Goal: Task Accomplishment & Management: Manage account settings

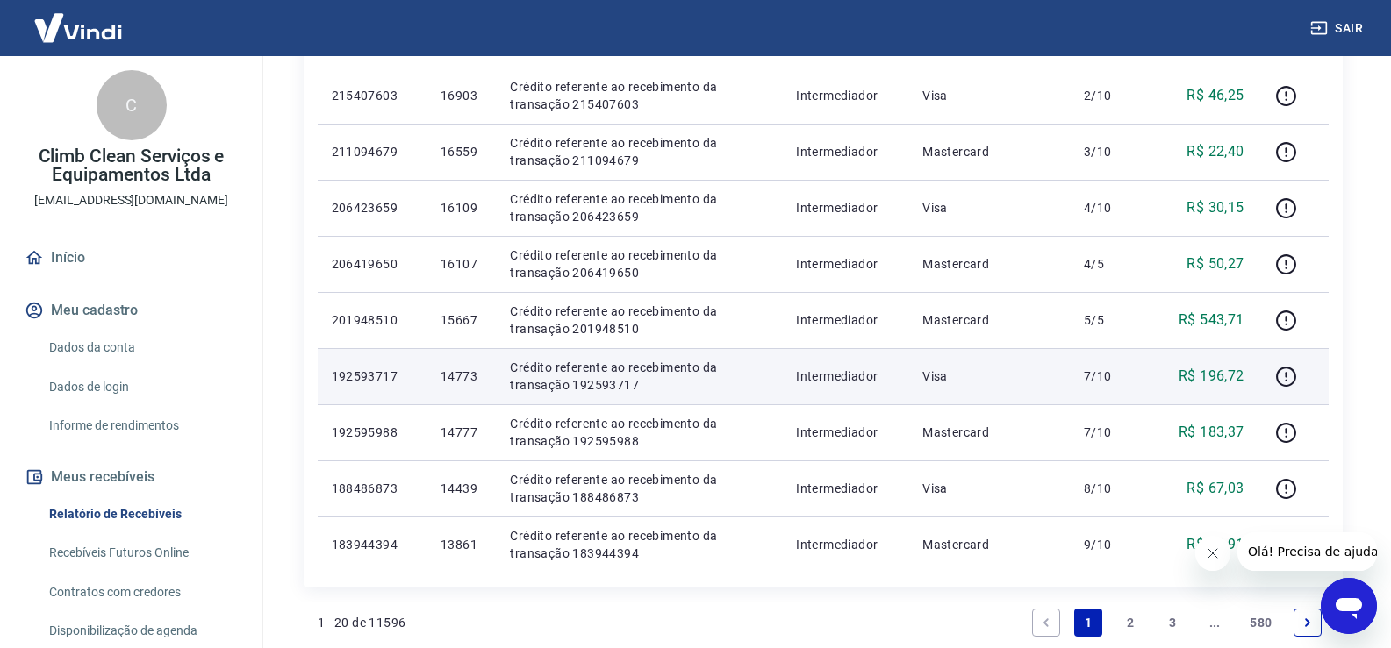
scroll to position [1264, 0]
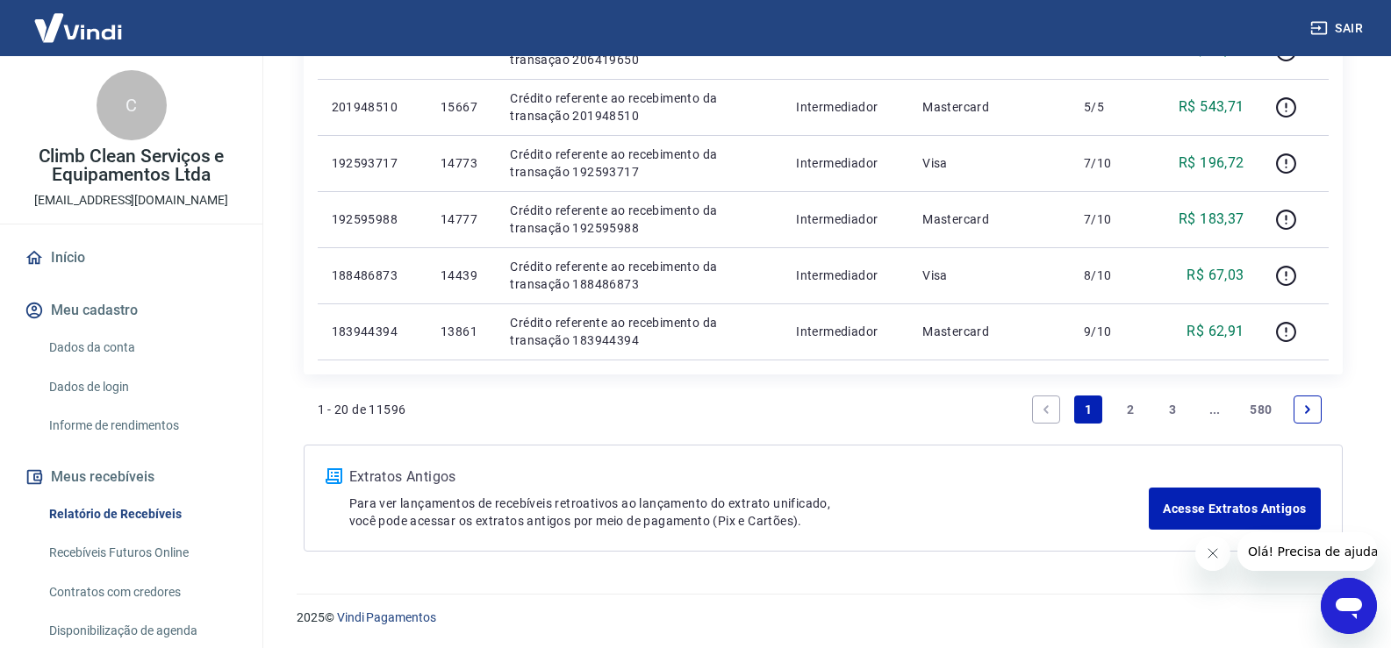
click at [1174, 412] on link "3" at bounding box center [1172, 410] width 28 height 28
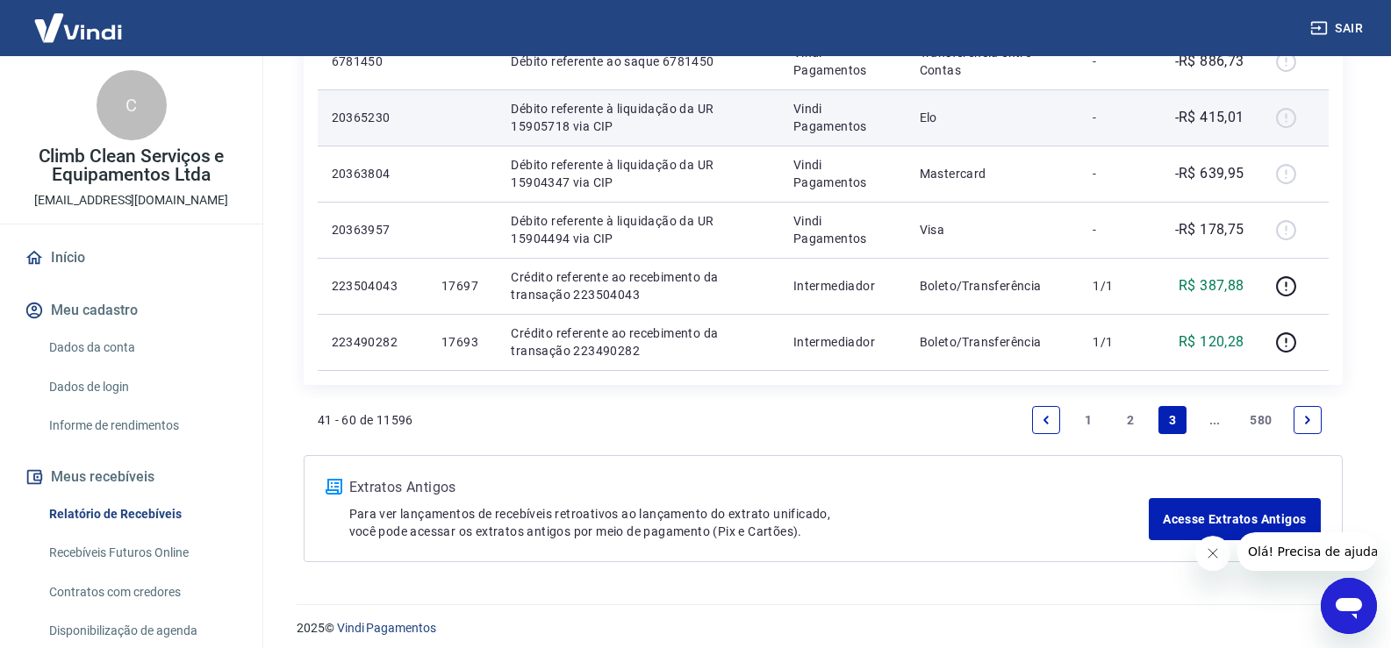
scroll to position [1377, 0]
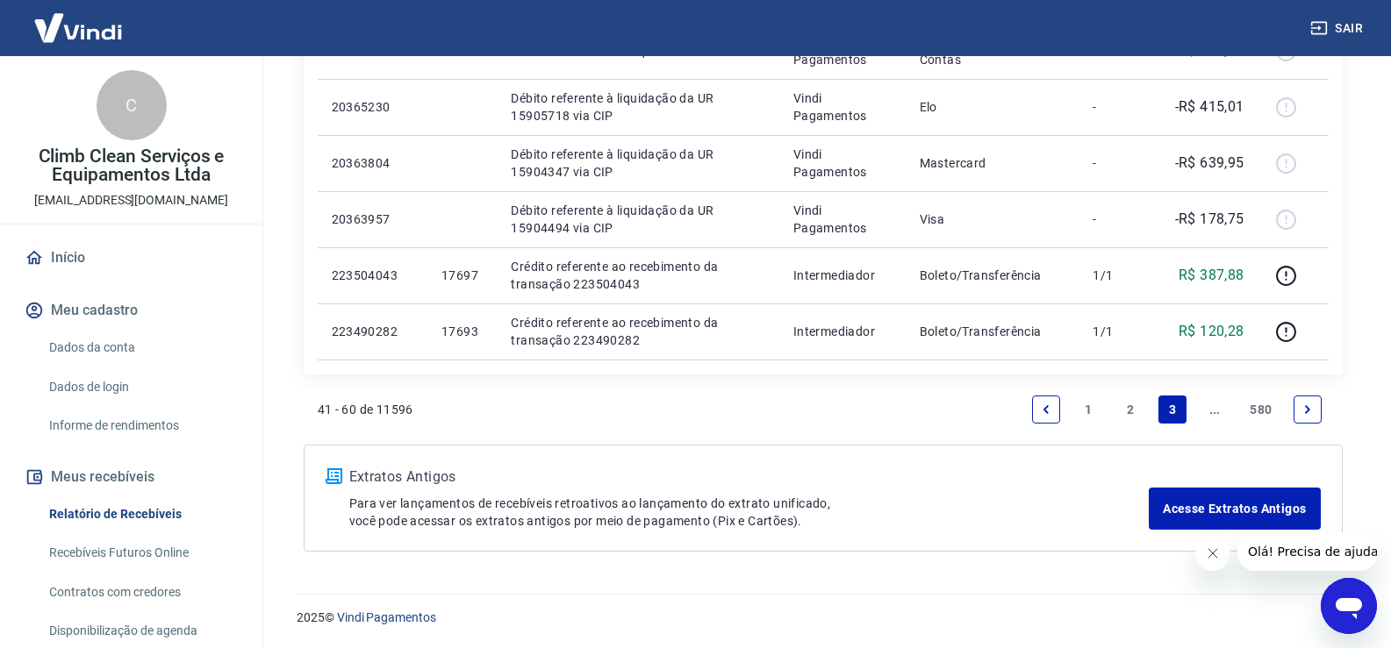
click at [1301, 400] on link "Next page" at bounding box center [1307, 410] width 28 height 28
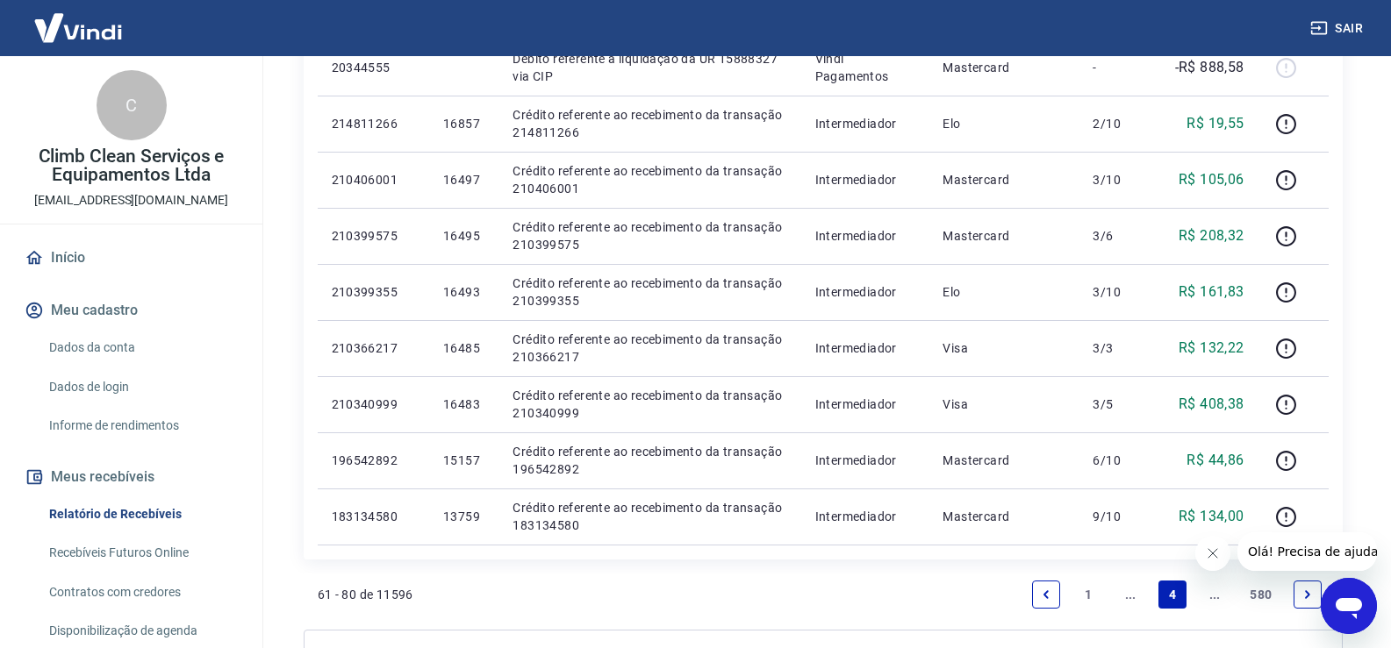
scroll to position [1228, 0]
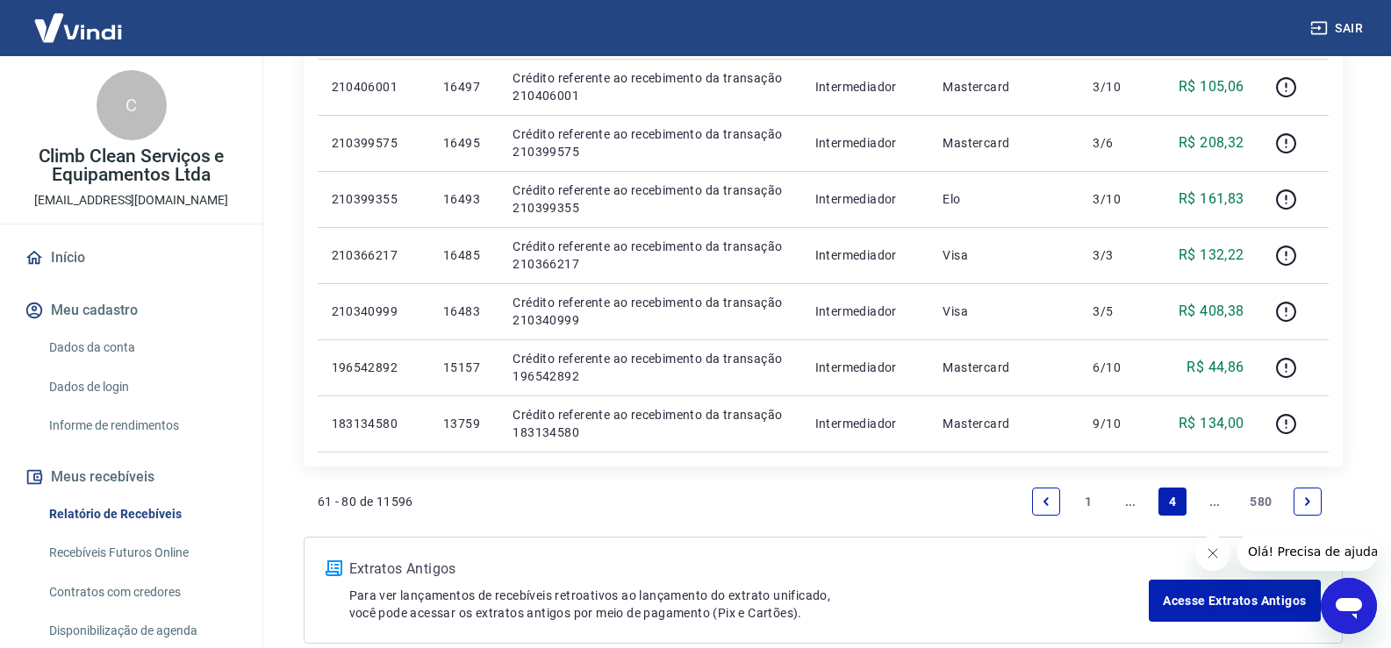
click at [1299, 505] on link "Next page" at bounding box center [1307, 502] width 28 height 28
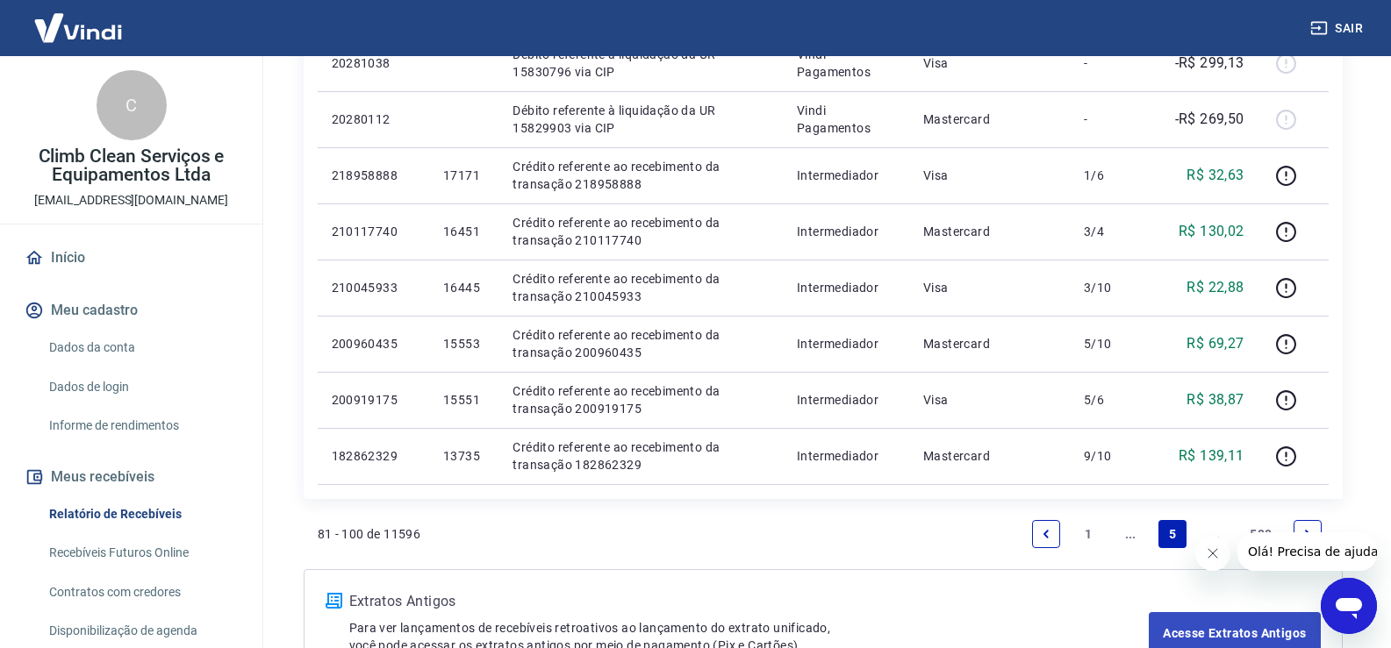
scroll to position [1377, 0]
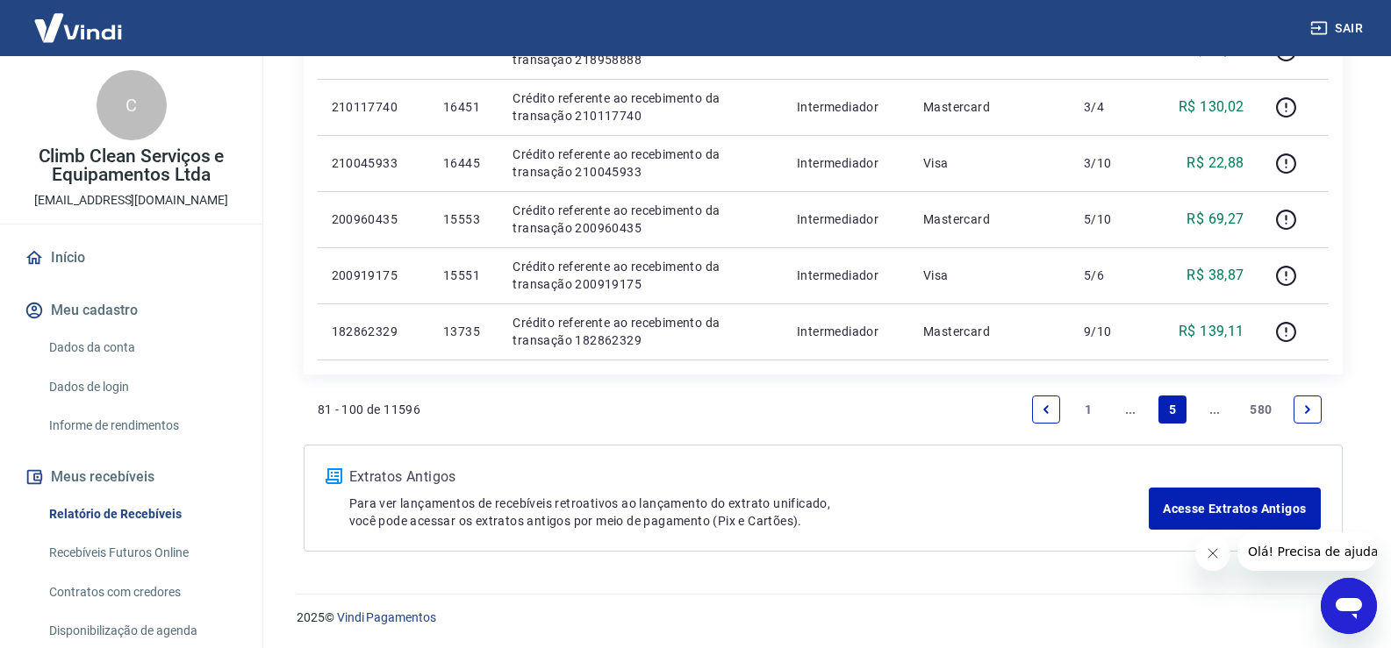
click at [1298, 412] on link "Next page" at bounding box center [1307, 410] width 28 height 28
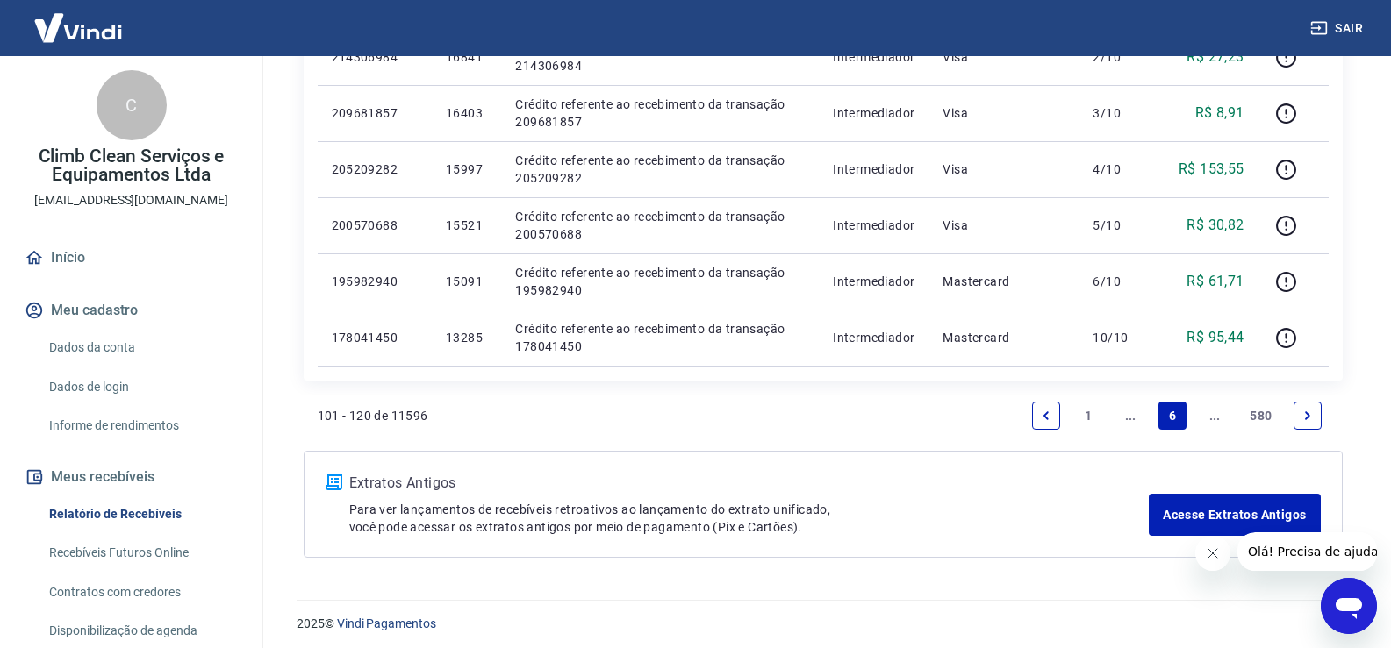
scroll to position [1377, 0]
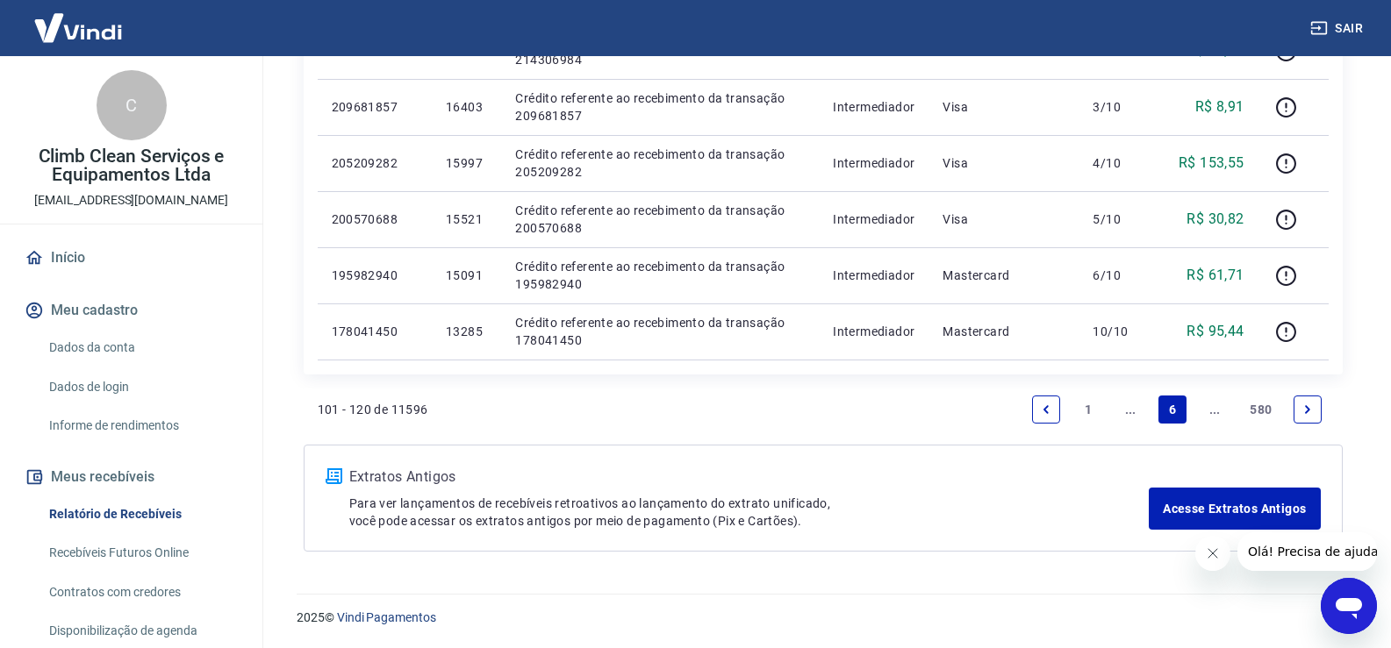
click at [1314, 411] on link "Next page" at bounding box center [1307, 410] width 28 height 28
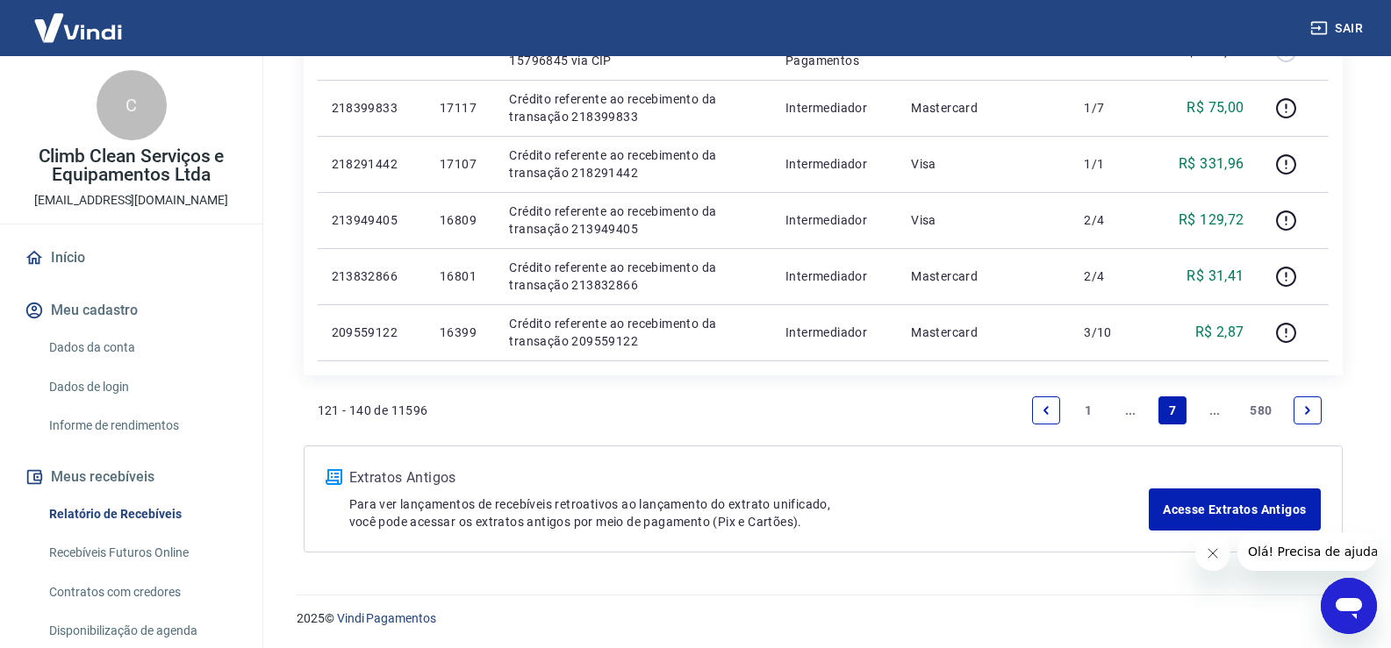
scroll to position [1321, 0]
click at [1318, 410] on link "Next page" at bounding box center [1307, 410] width 28 height 28
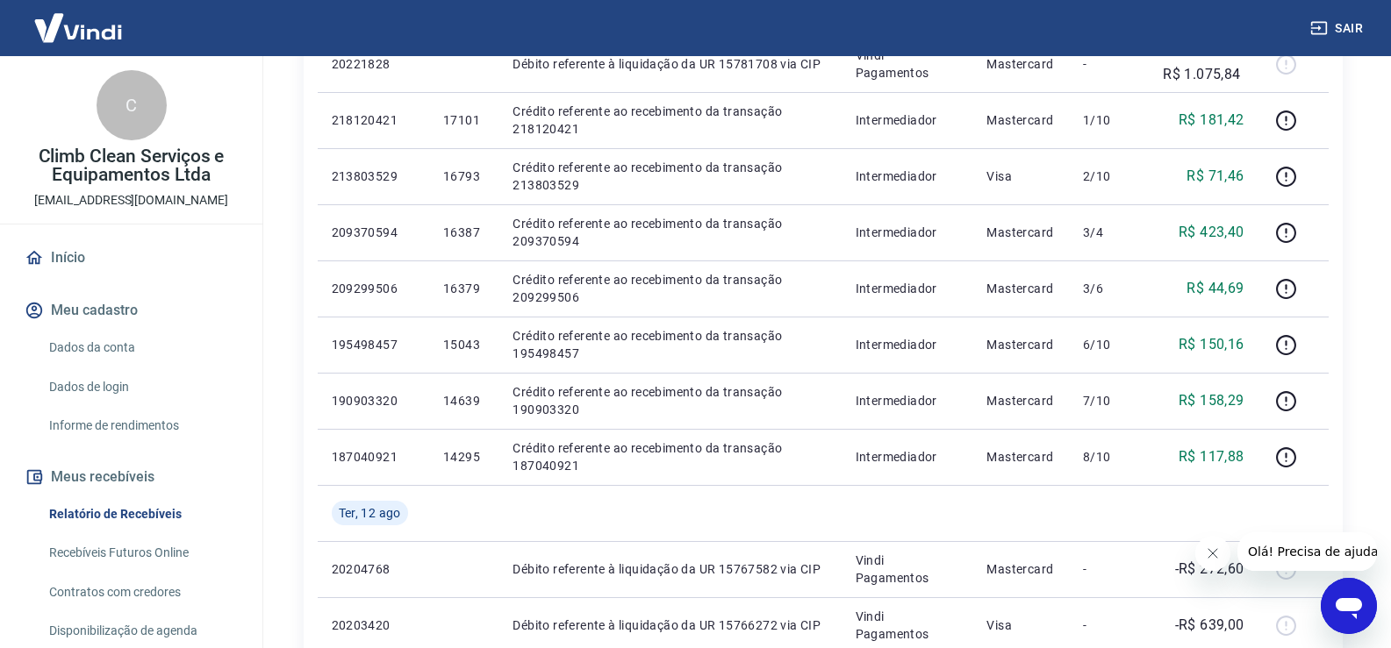
scroll to position [1316, 0]
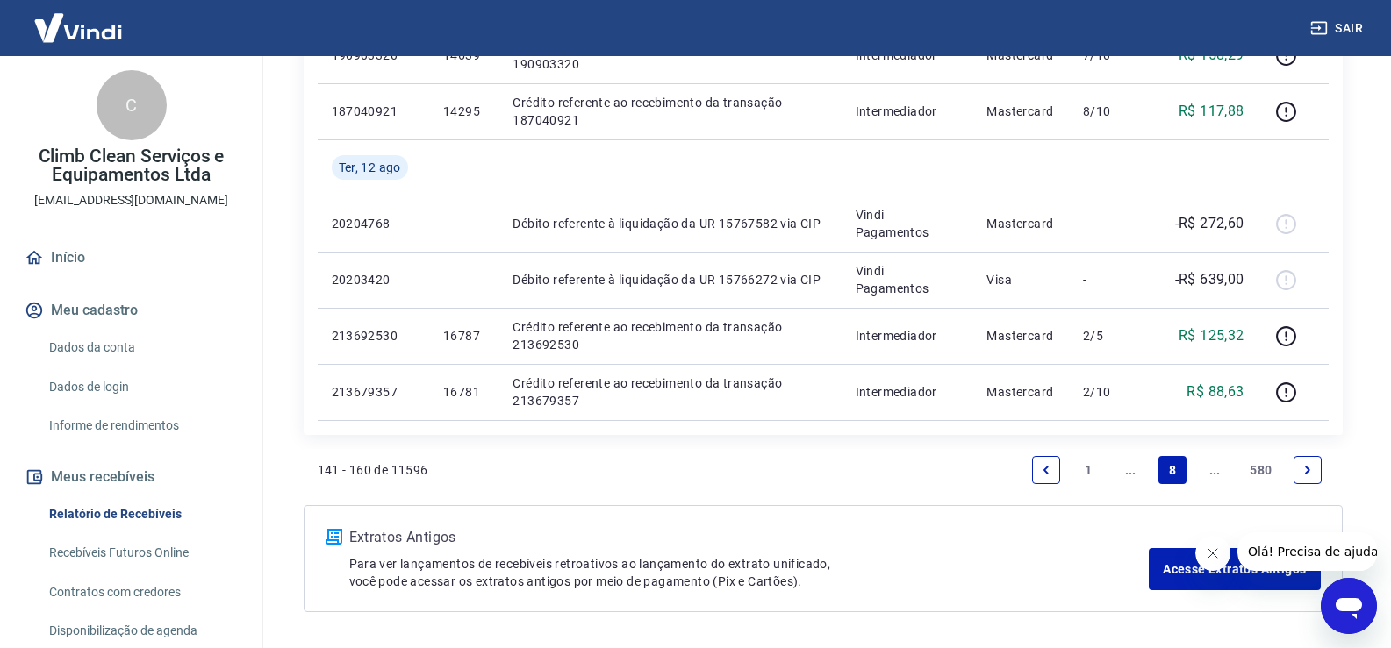
click at [1310, 474] on icon "Next page" at bounding box center [1307, 470] width 12 height 12
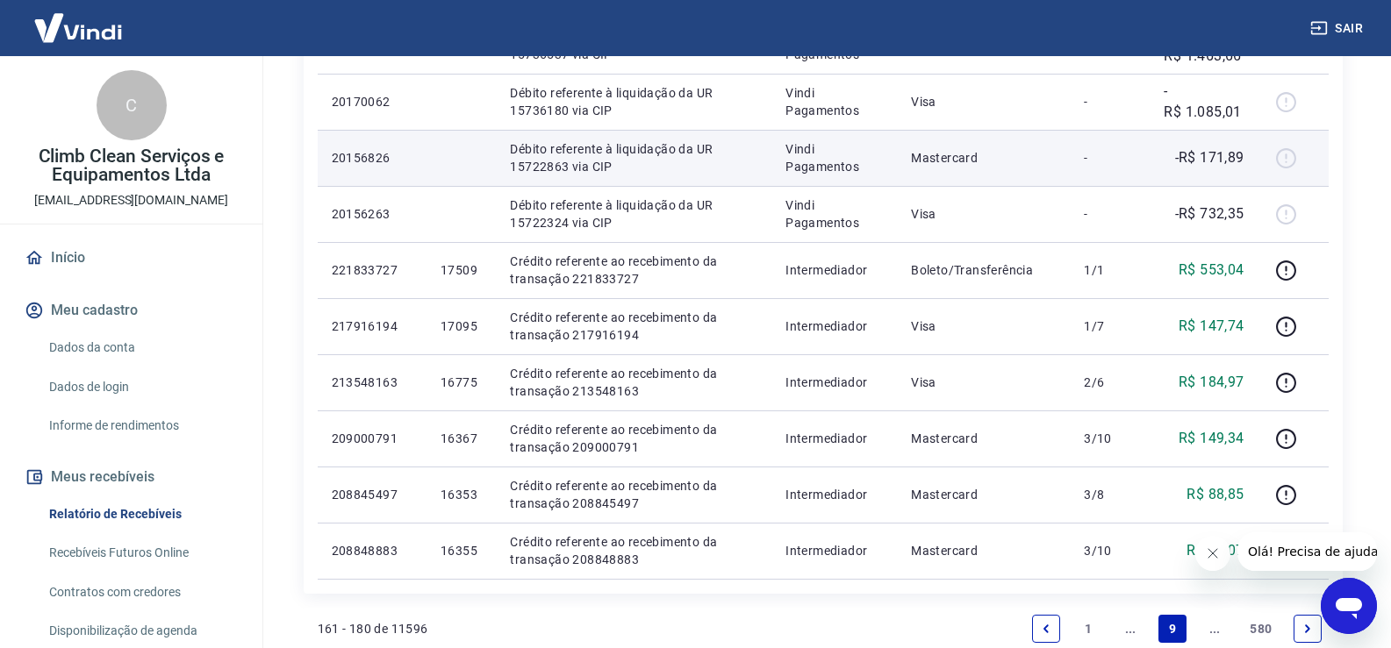
scroll to position [1316, 0]
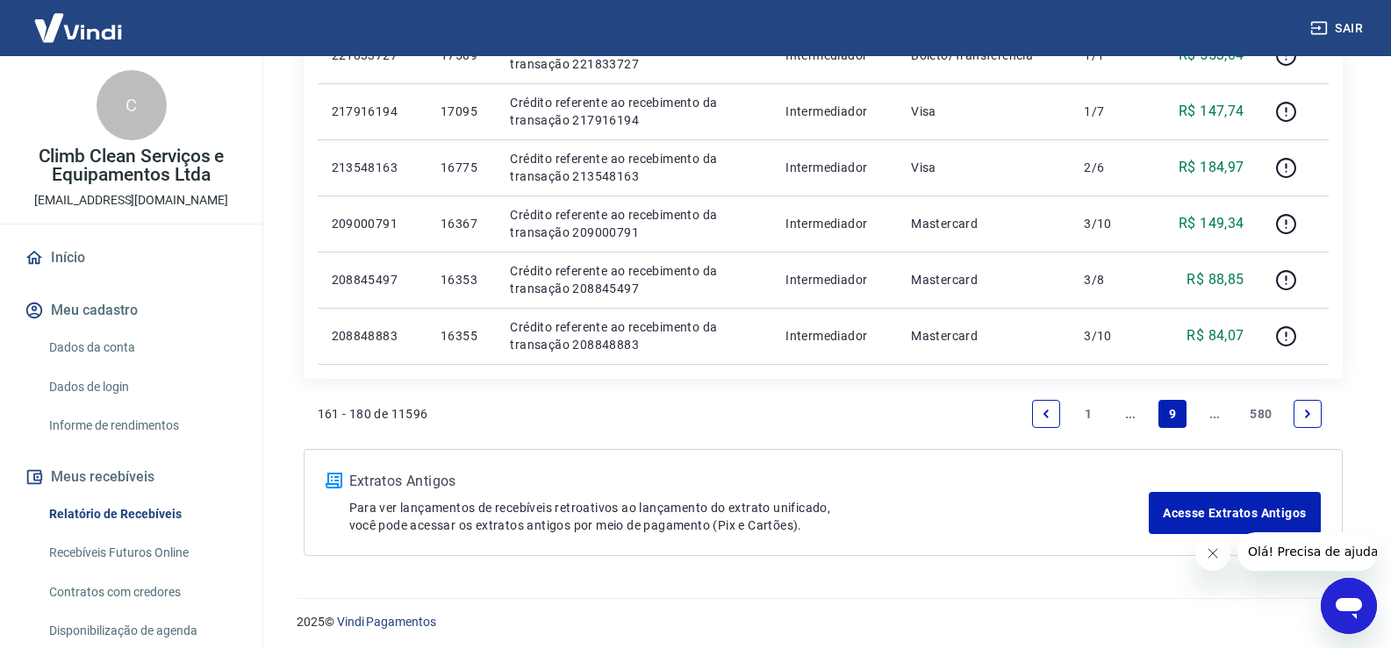
click at [1306, 421] on link "Next page" at bounding box center [1307, 414] width 28 height 28
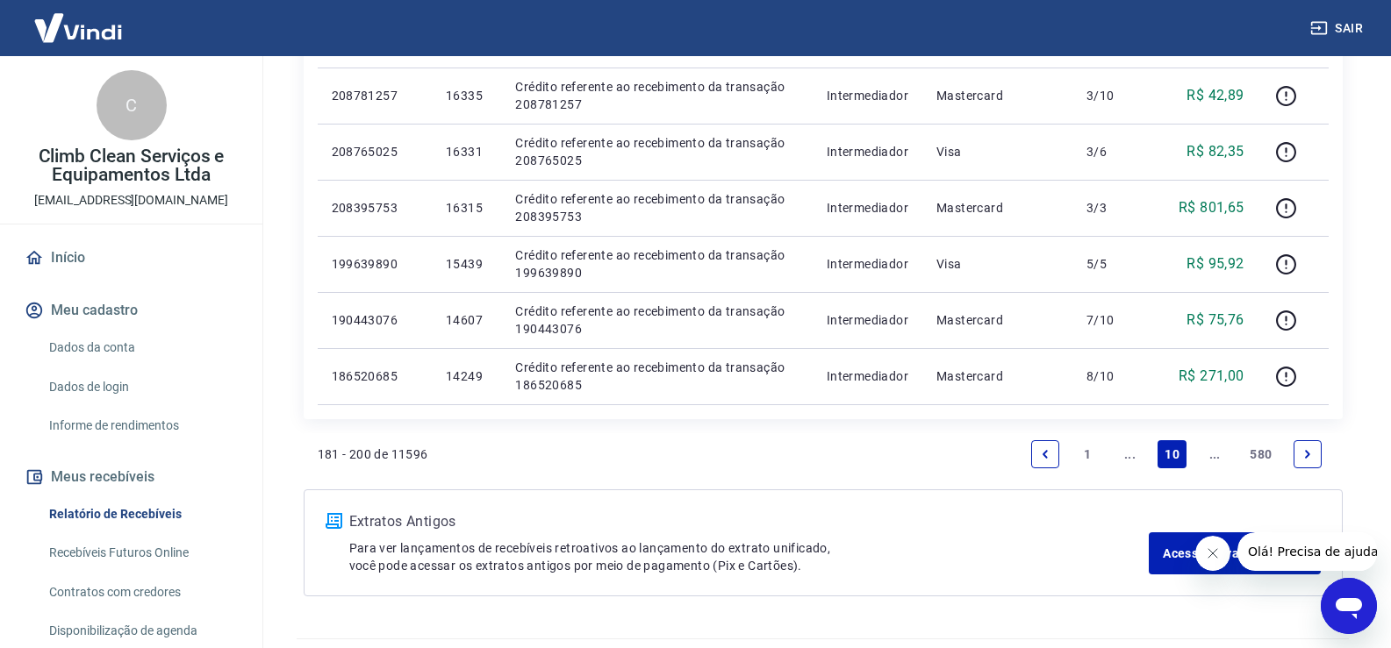
scroll to position [1321, 0]
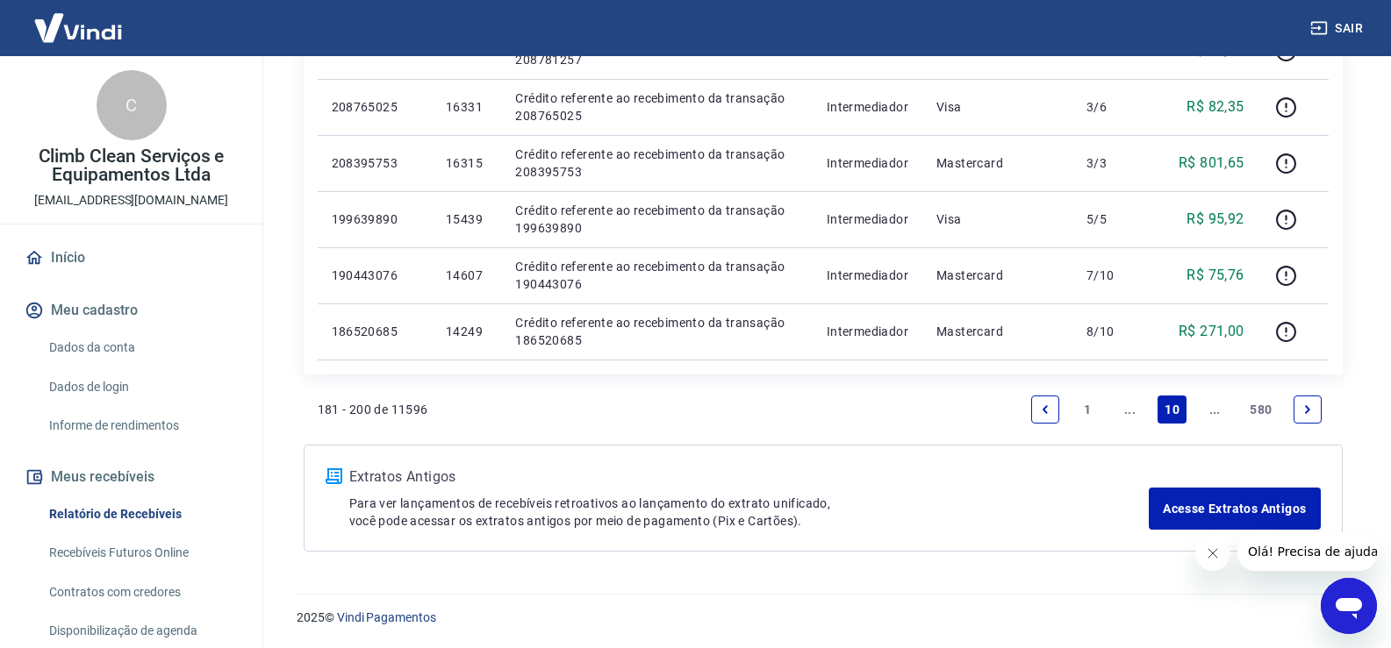
click at [1320, 407] on link "Next page" at bounding box center [1307, 410] width 28 height 28
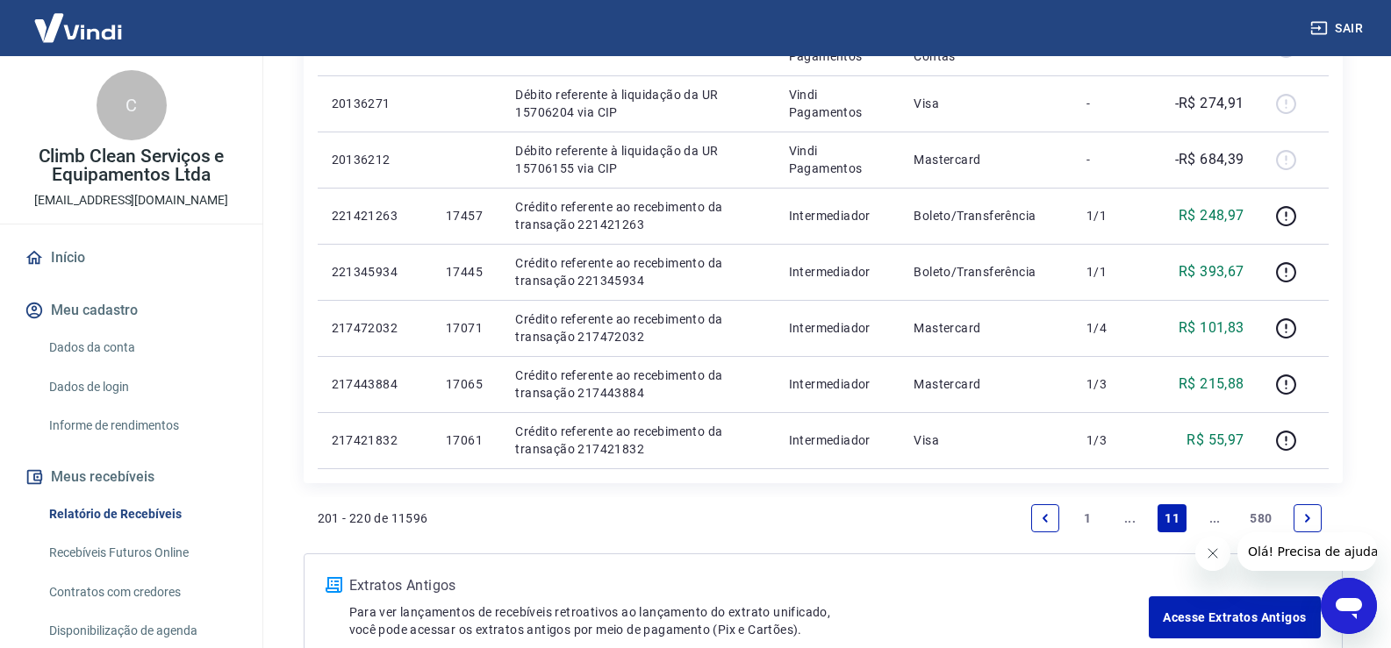
scroll to position [1316, 0]
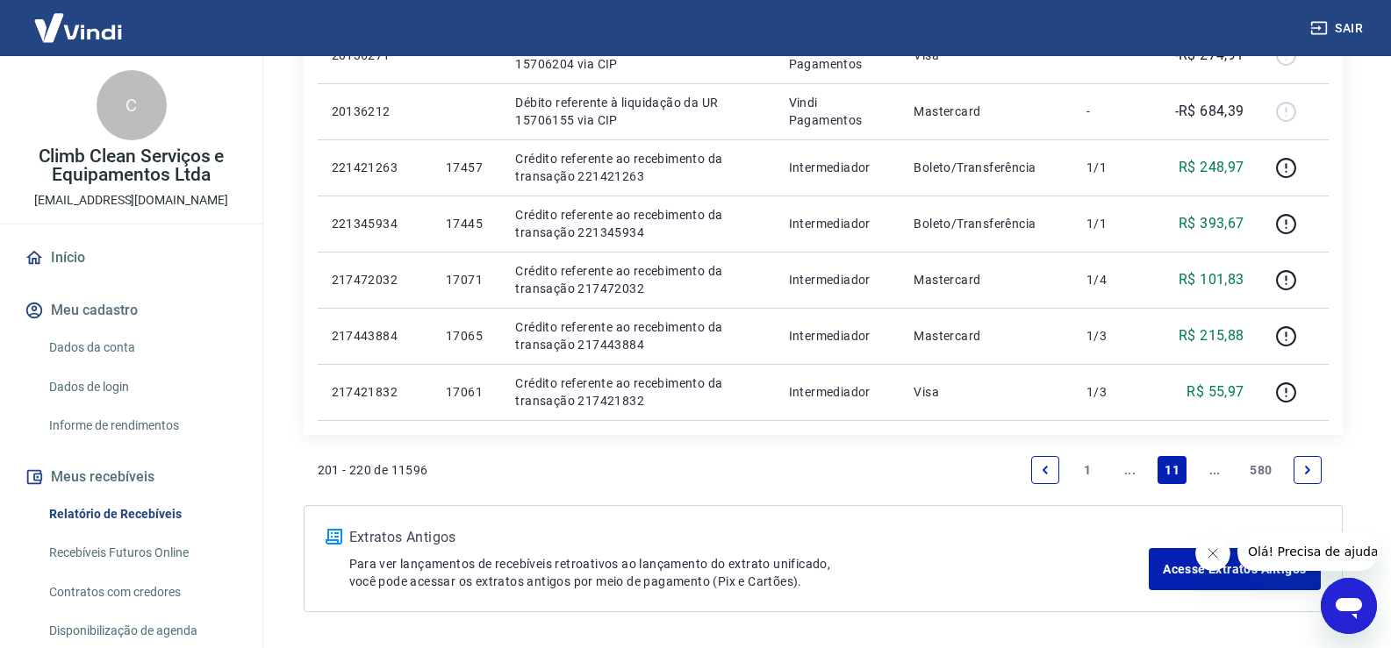
click at [1310, 471] on icon "Next page" at bounding box center [1307, 470] width 12 height 12
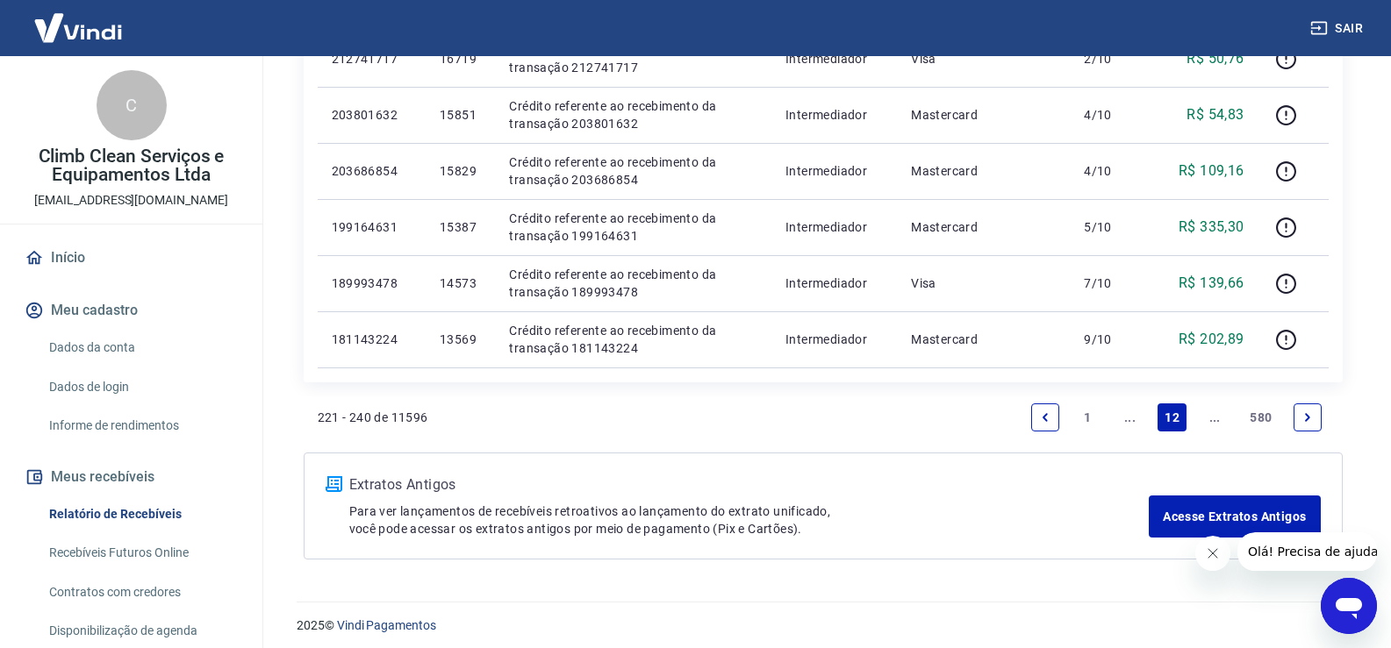
scroll to position [1321, 0]
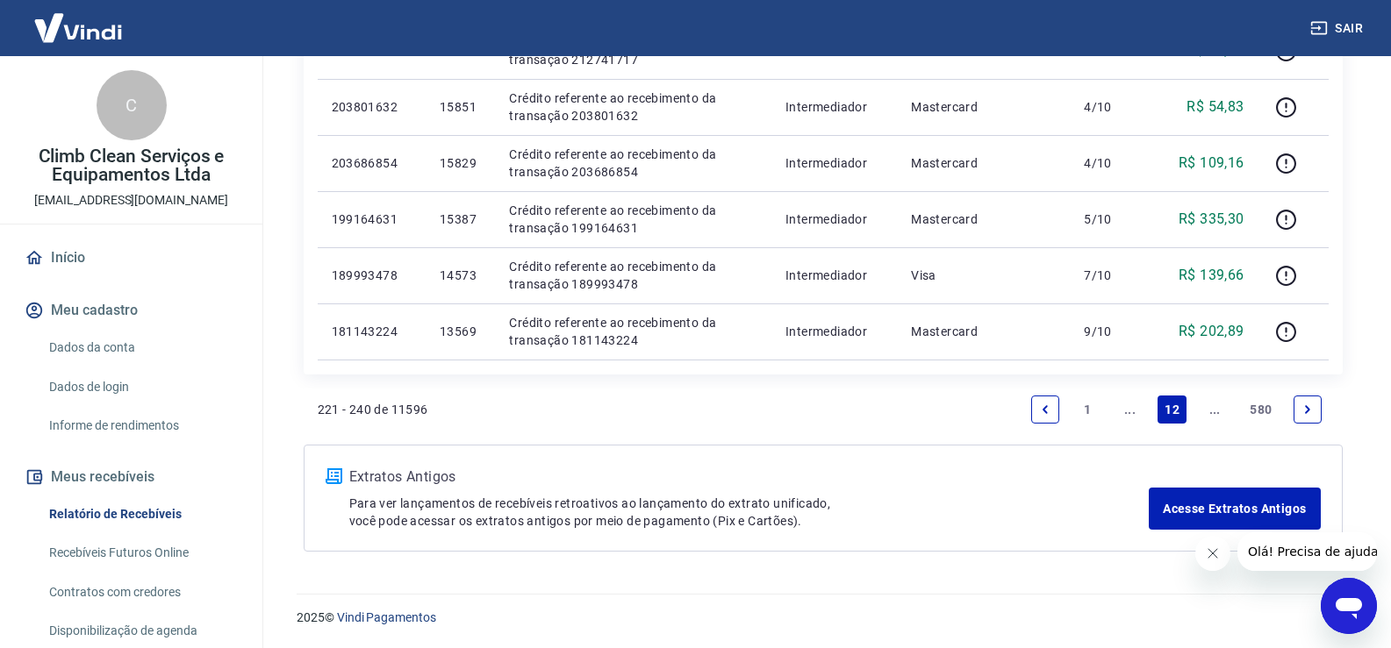
click at [1295, 397] on link "Next page" at bounding box center [1307, 410] width 28 height 28
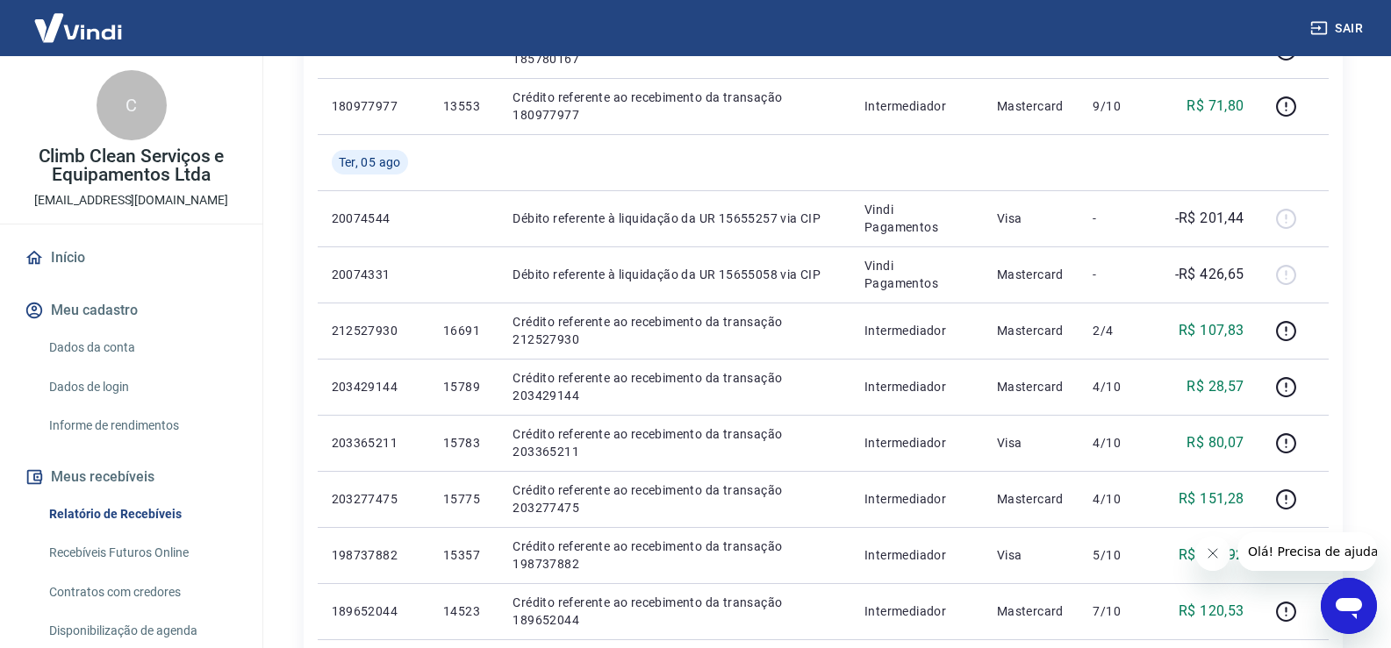
scroll to position [1316, 0]
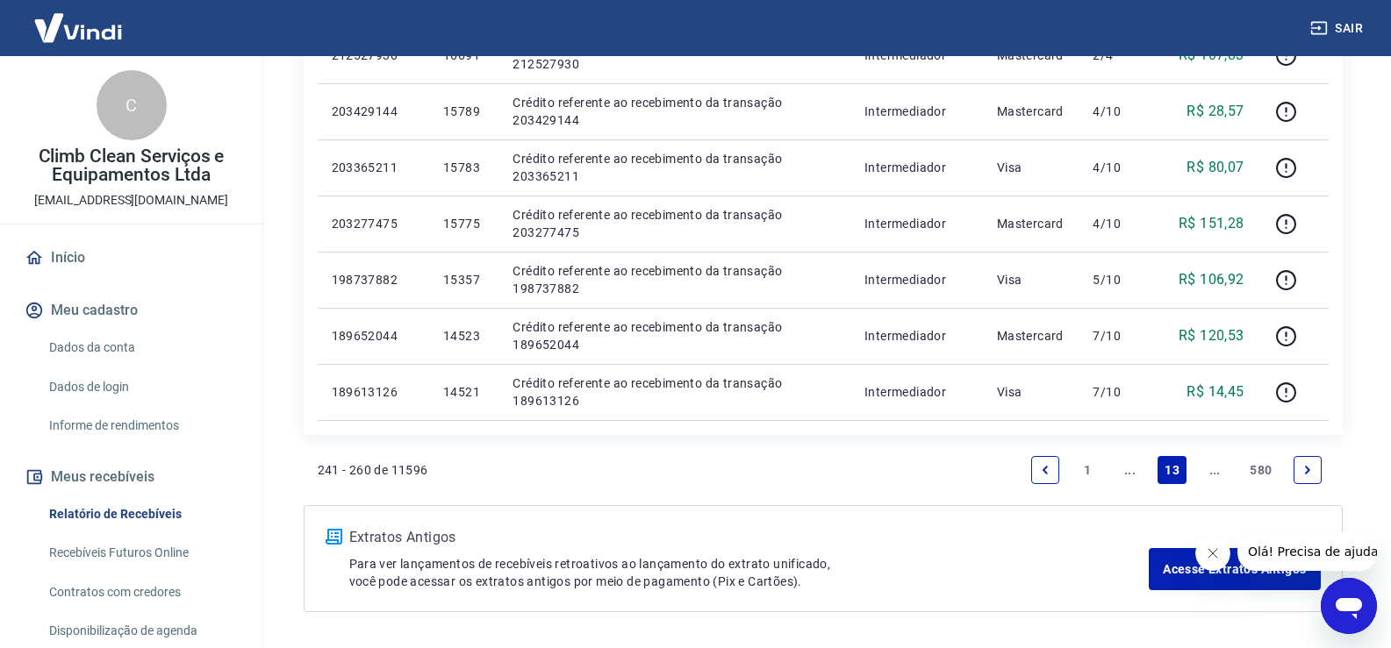
click at [1308, 474] on icon "Next page" at bounding box center [1307, 470] width 12 height 12
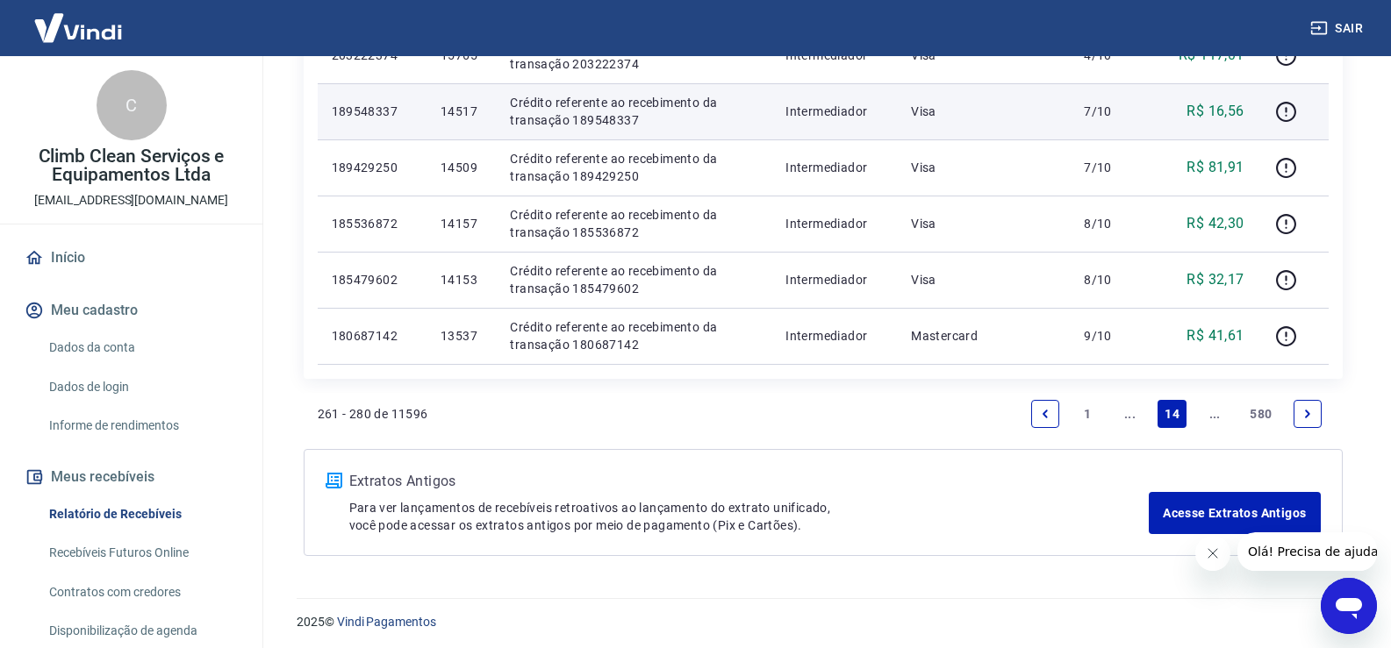
scroll to position [1228, 0]
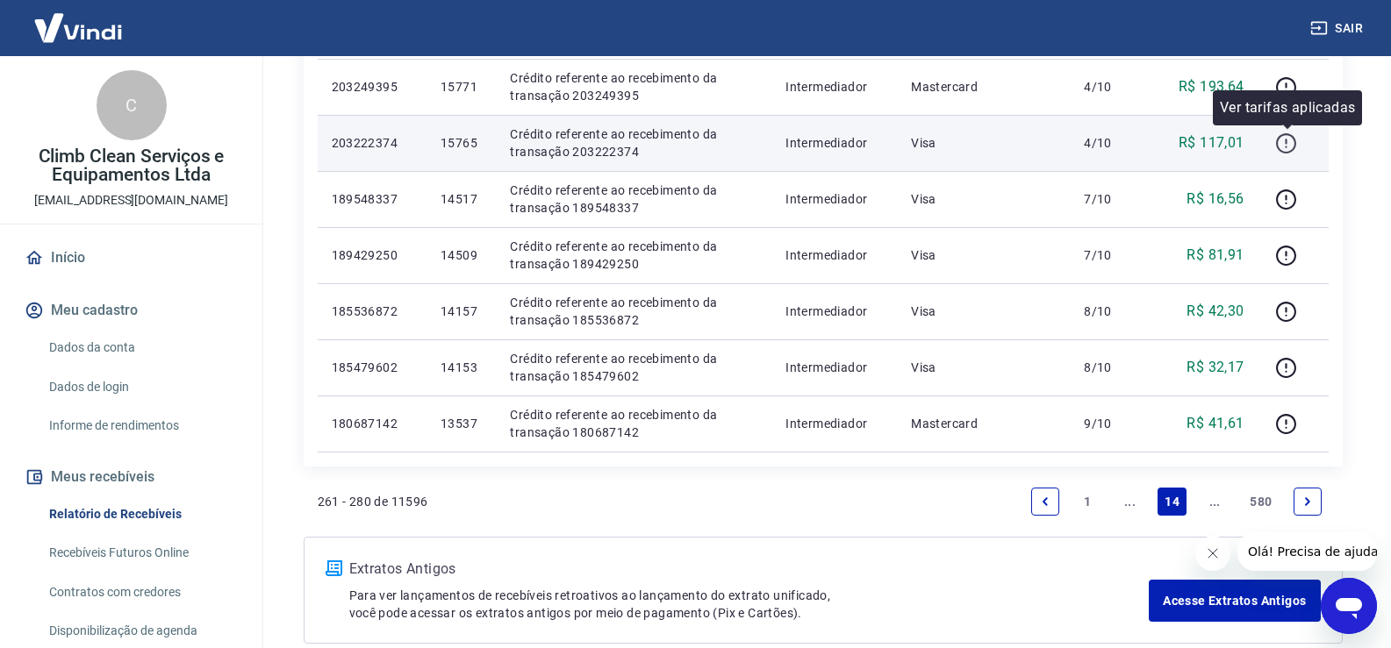
click at [1282, 144] on icon "button" at bounding box center [1286, 143] width 22 height 22
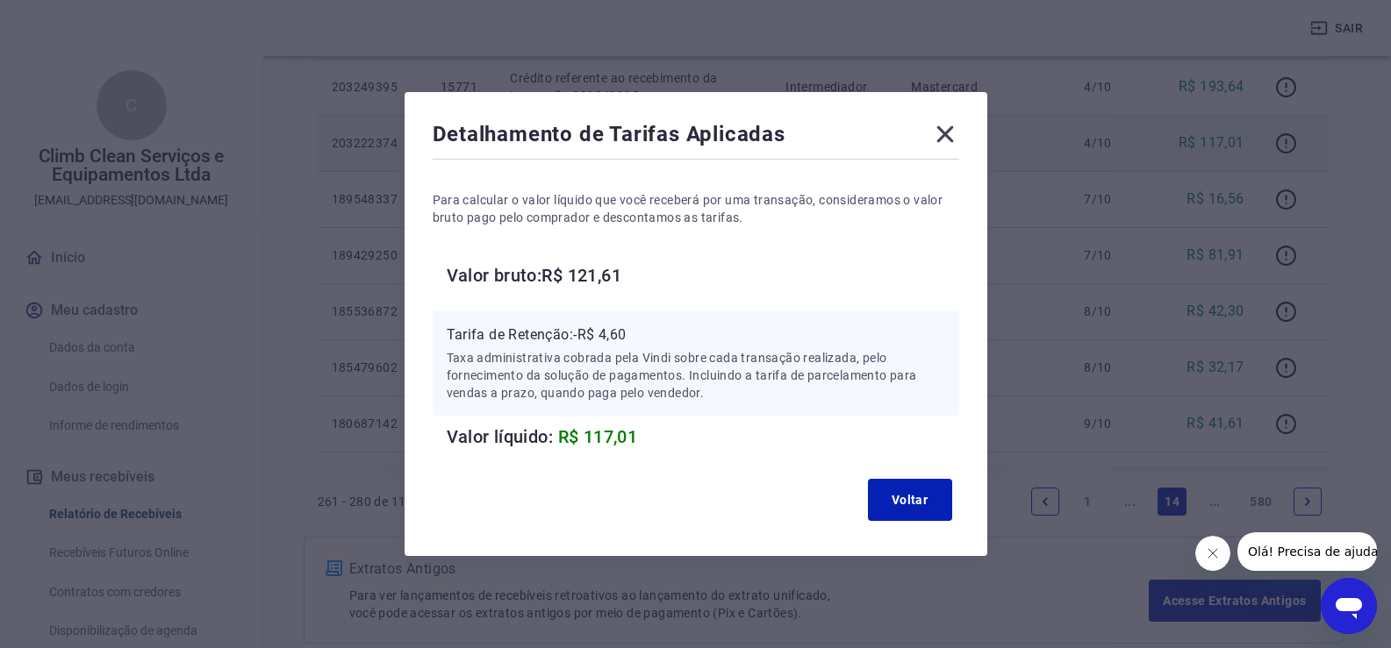
click at [952, 141] on icon at bounding box center [945, 134] width 28 height 28
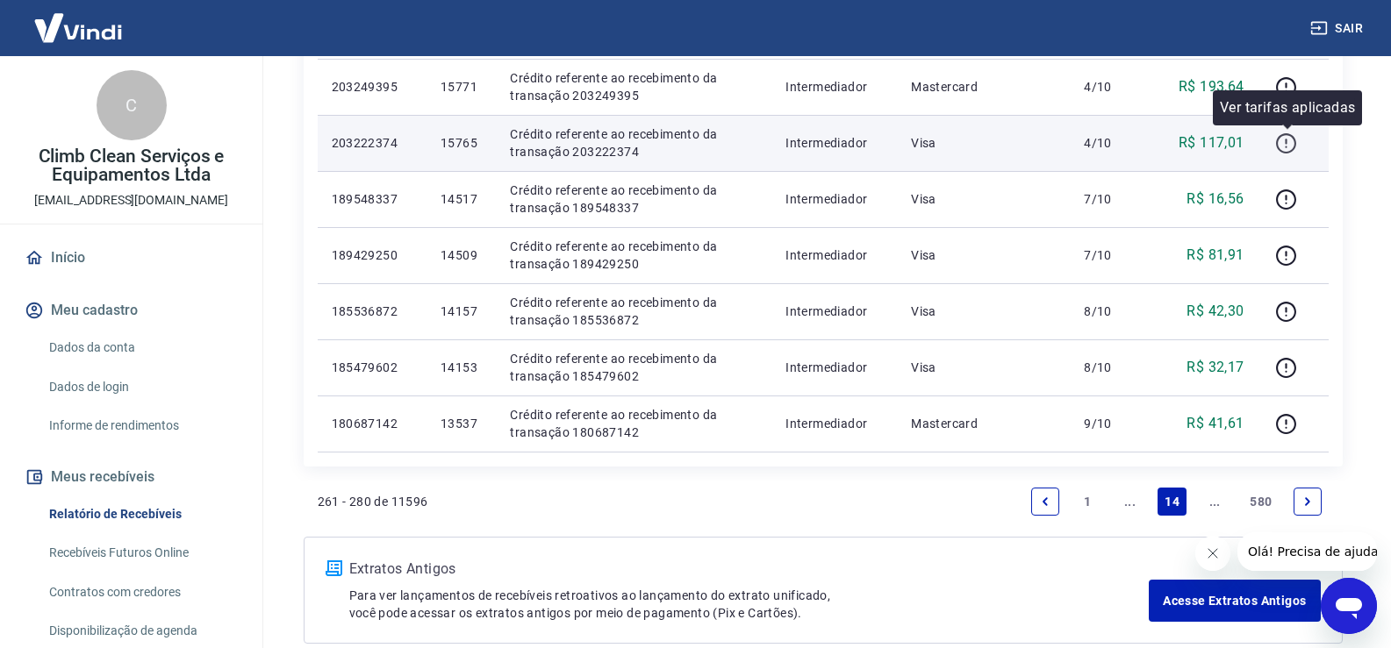
click at [1288, 149] on icon "button" at bounding box center [1286, 143] width 22 height 22
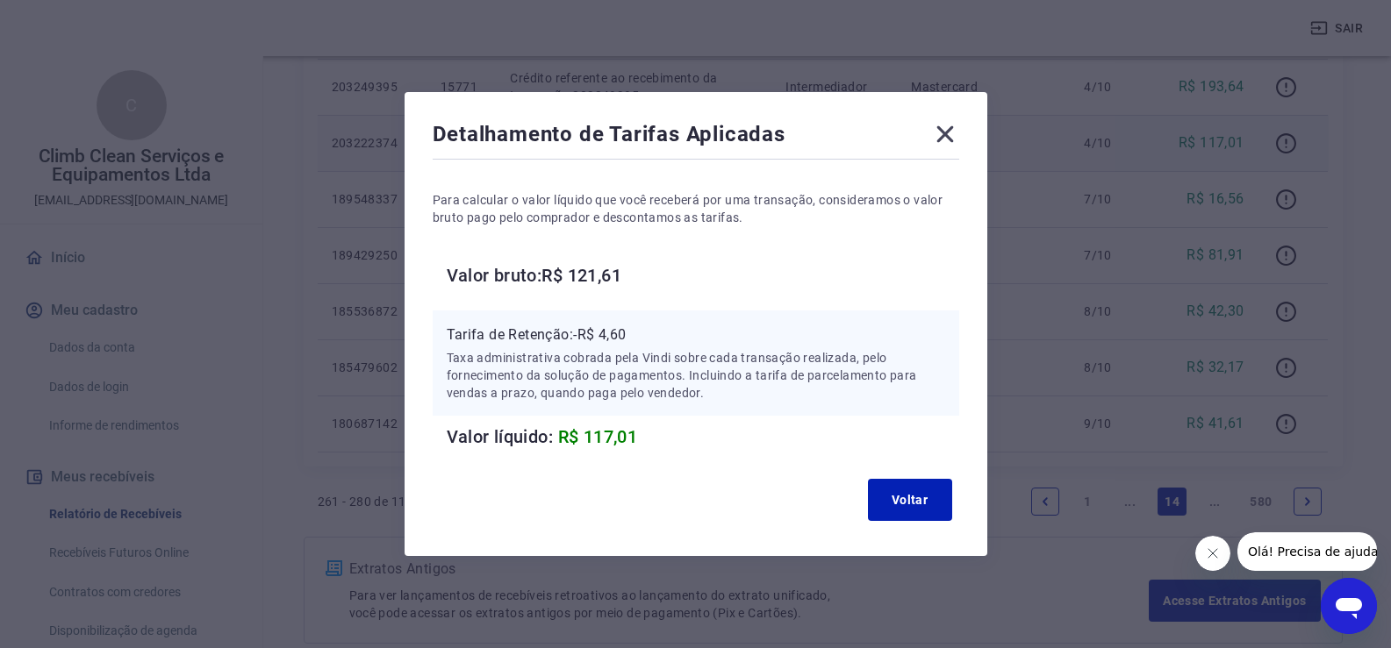
click at [949, 139] on icon at bounding box center [945, 134] width 28 height 28
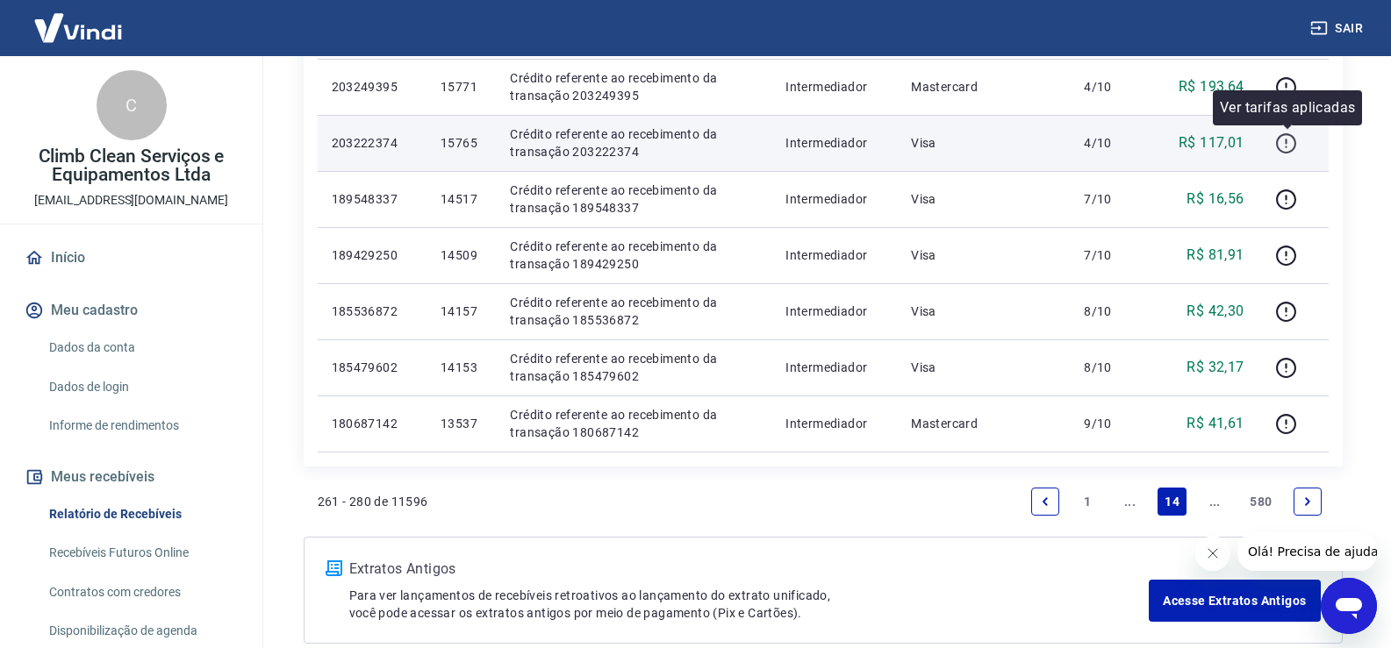
click at [1293, 145] on icon "button" at bounding box center [1286, 143] width 22 height 22
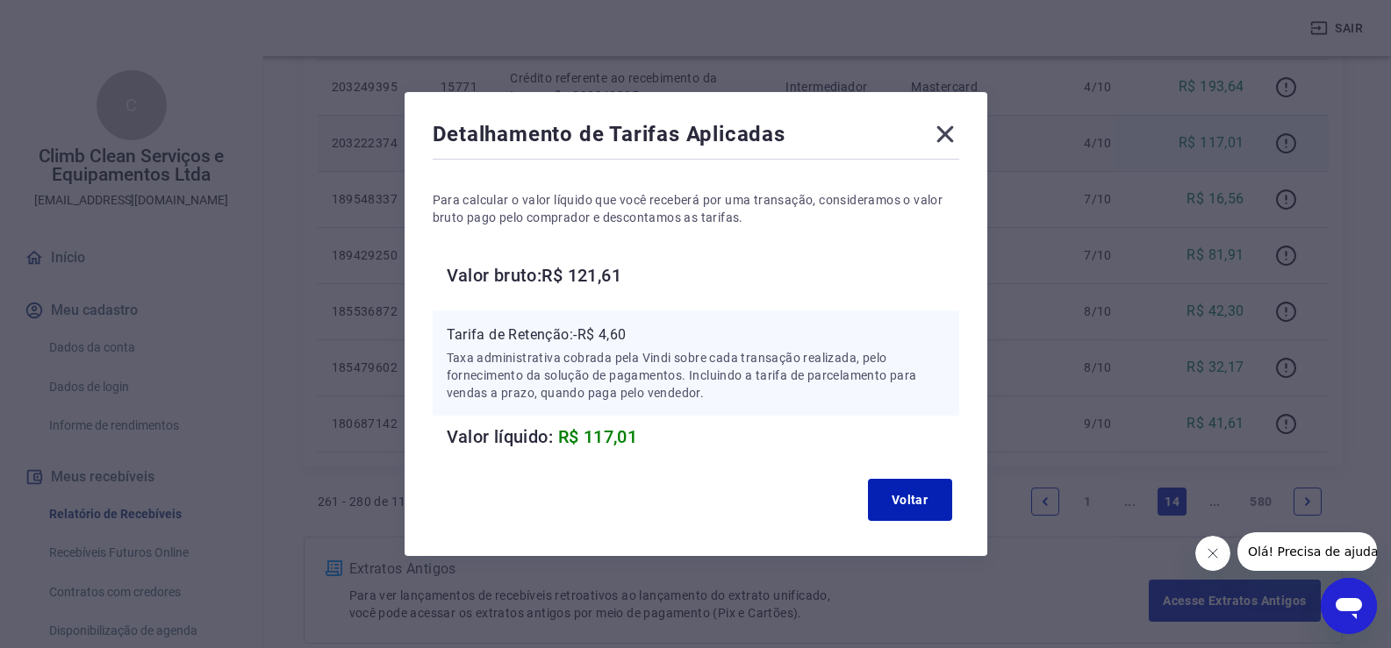
click at [956, 133] on icon at bounding box center [945, 134] width 28 height 28
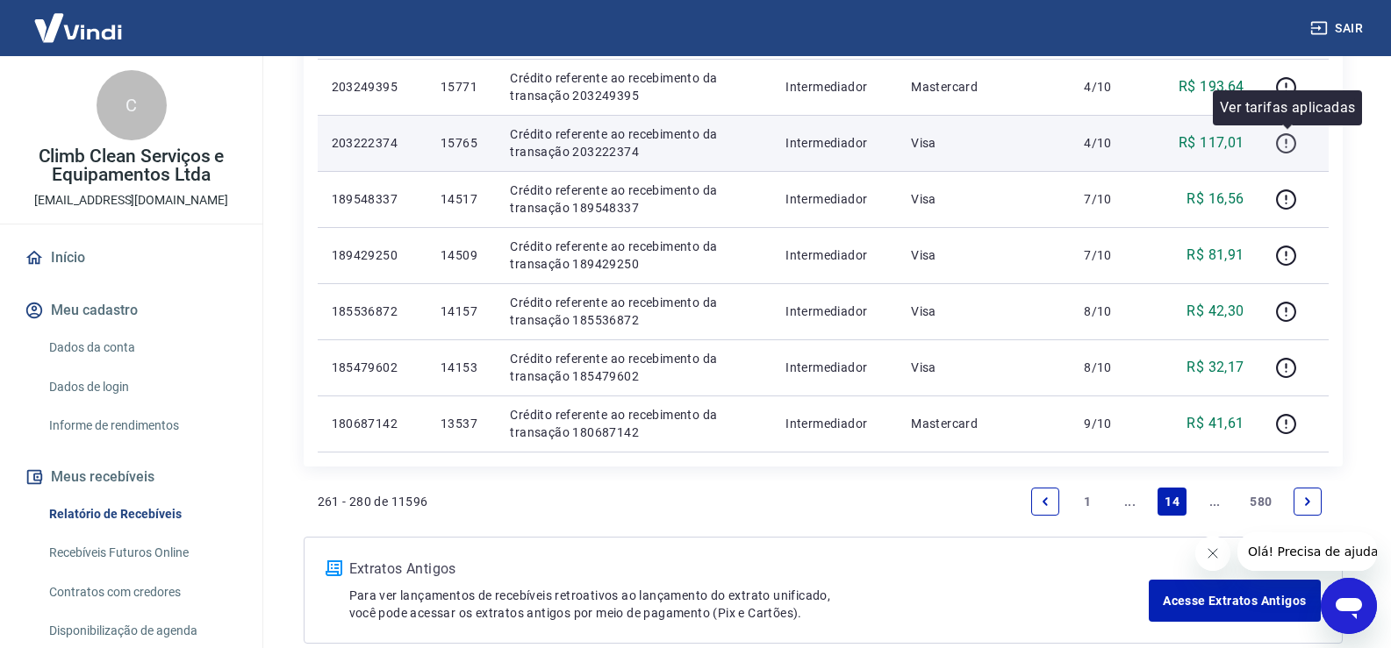
click at [1297, 150] on icon "button" at bounding box center [1286, 143] width 22 height 22
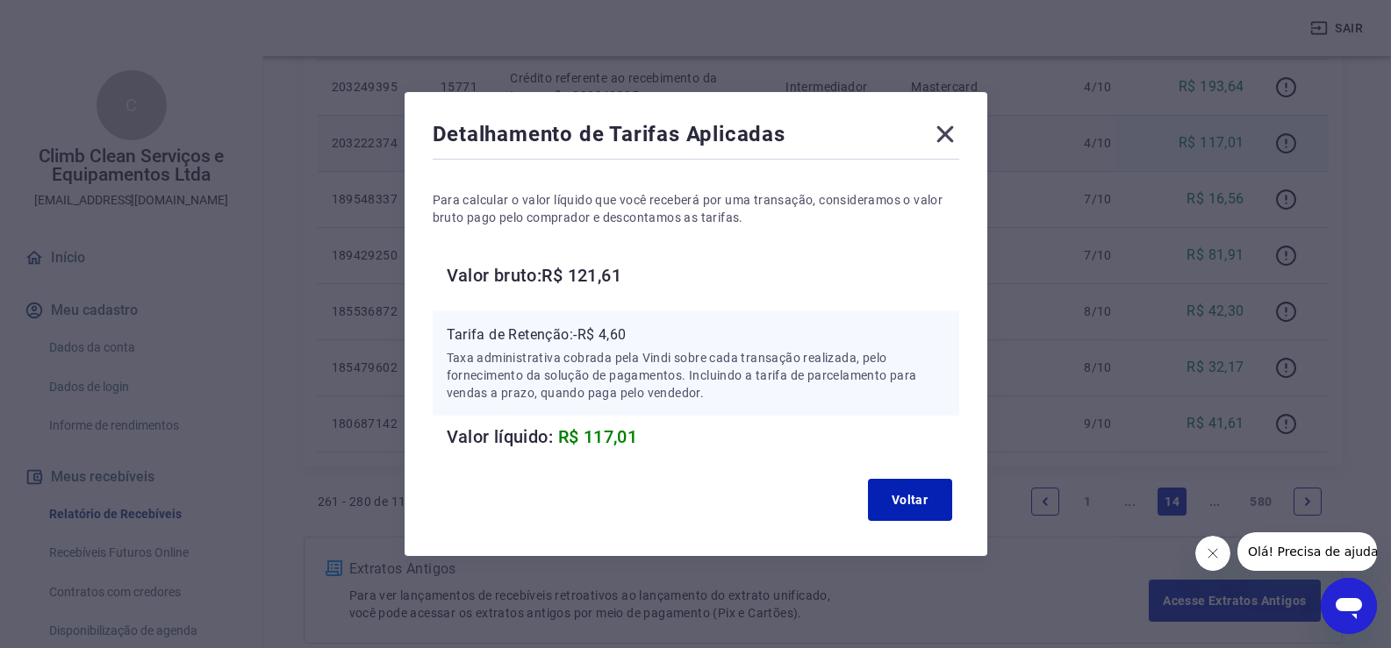
click at [948, 135] on icon at bounding box center [944, 134] width 17 height 17
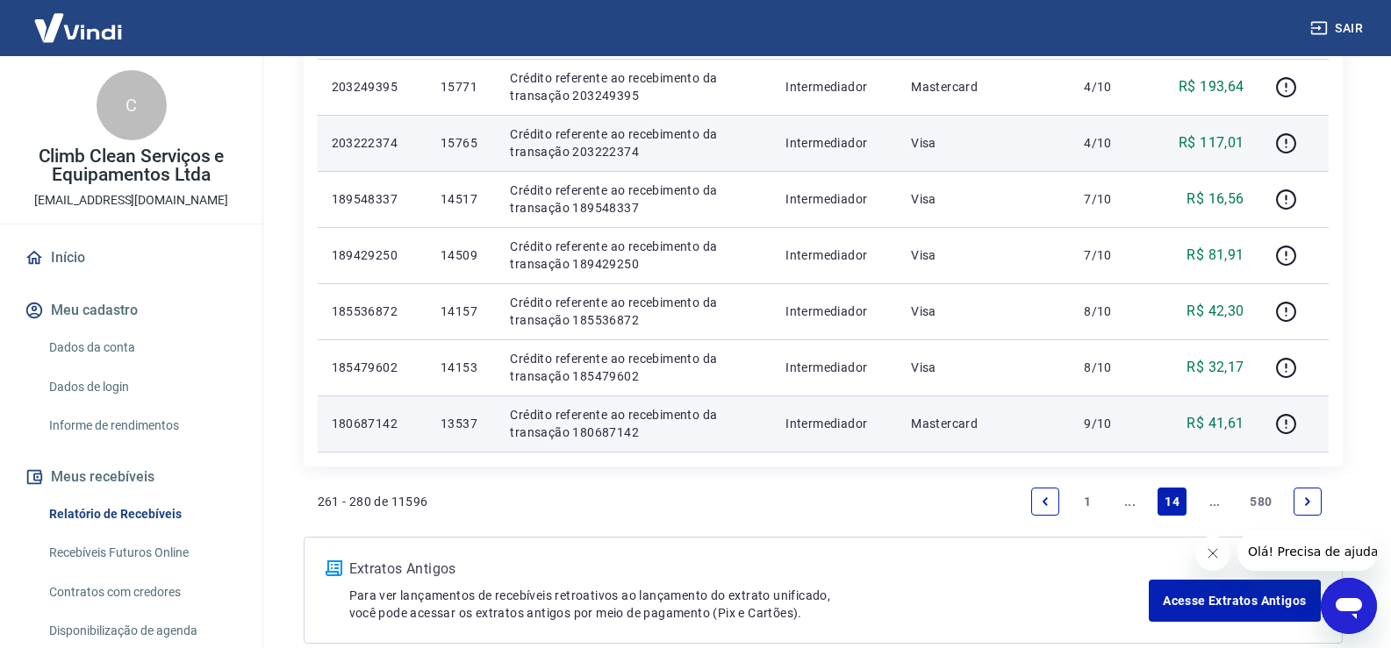
click at [572, 414] on p "Crédito referente ao recebimento da transação 180687142" at bounding box center [633, 423] width 247 height 35
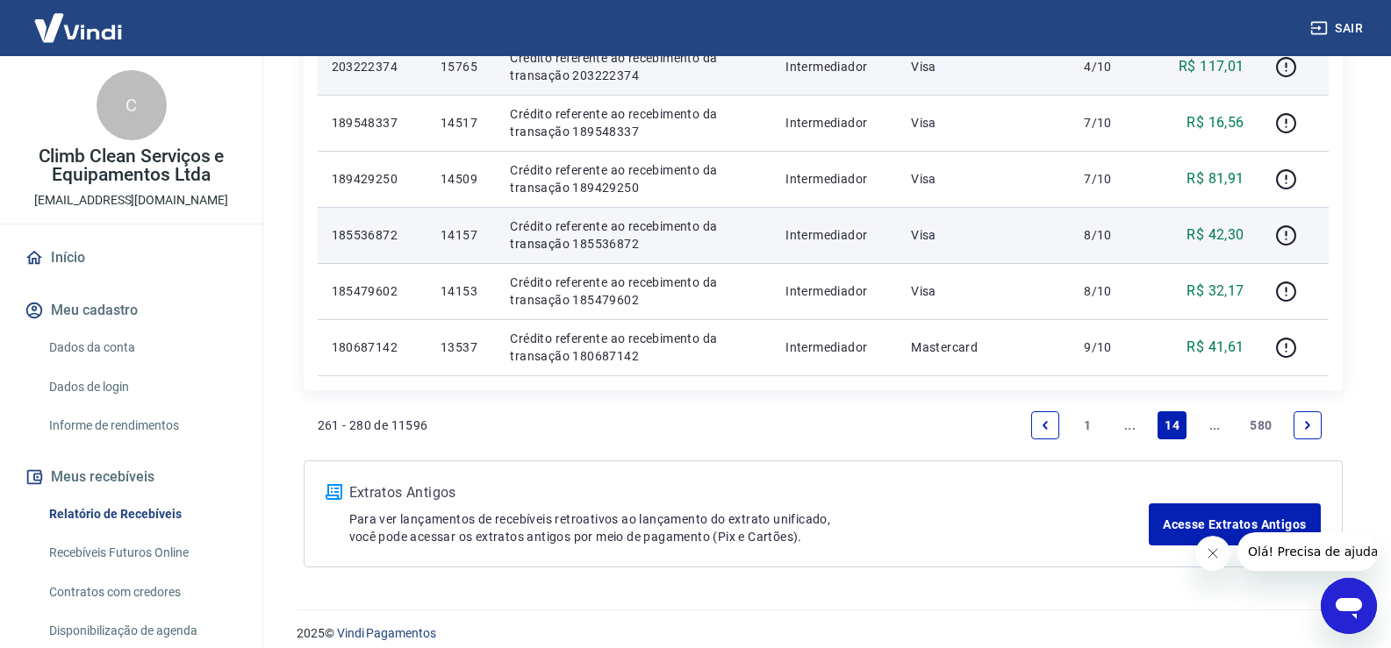
scroll to position [1321, 0]
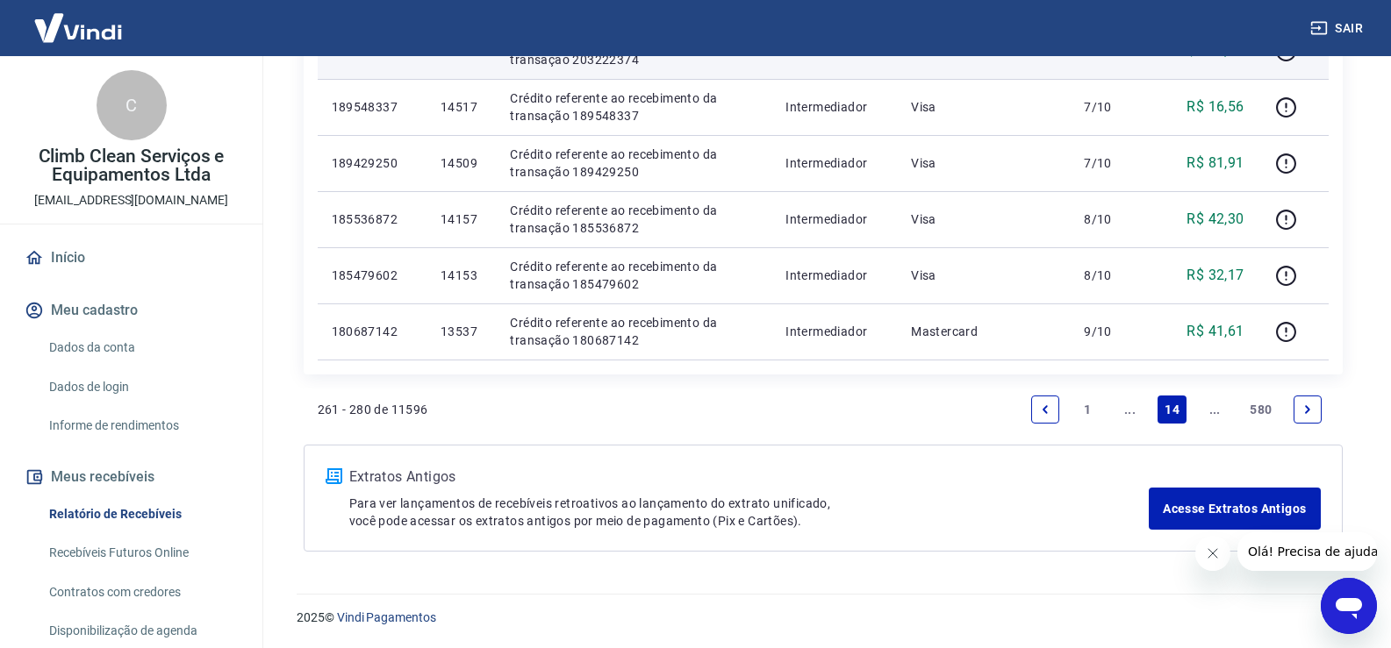
click at [1304, 412] on icon "Next page" at bounding box center [1307, 410] width 12 height 12
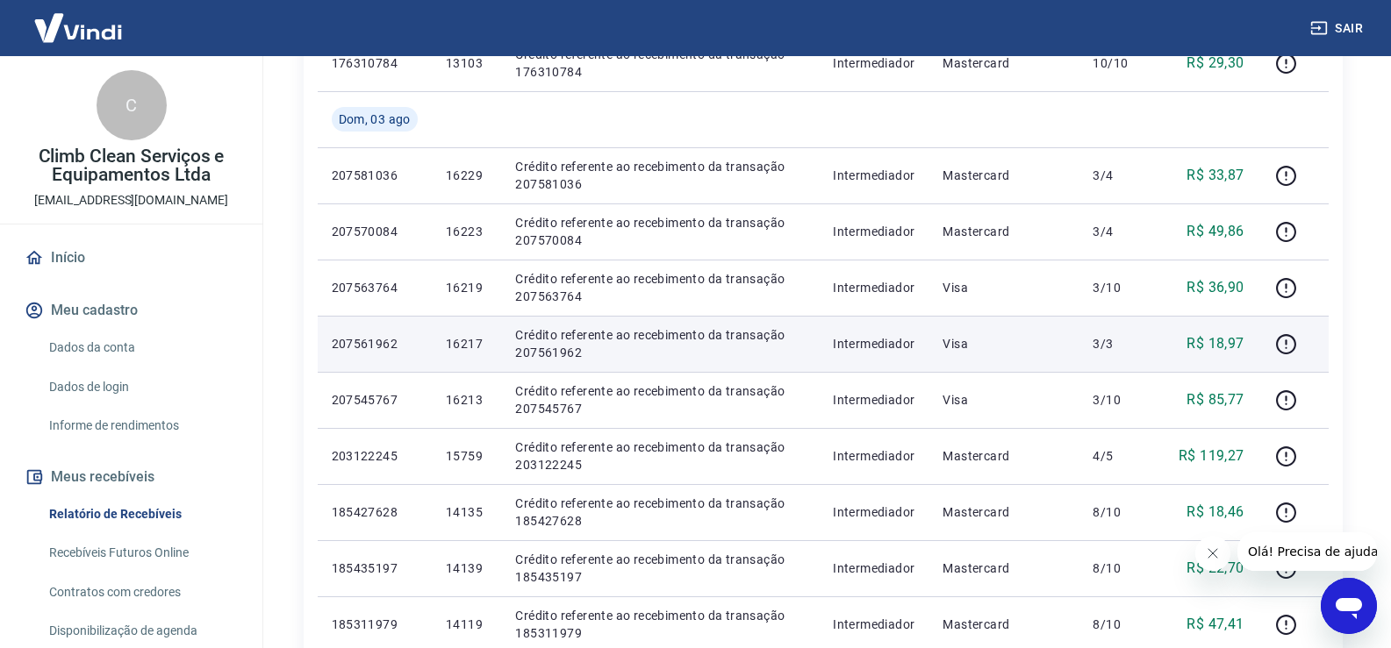
scroll to position [439, 0]
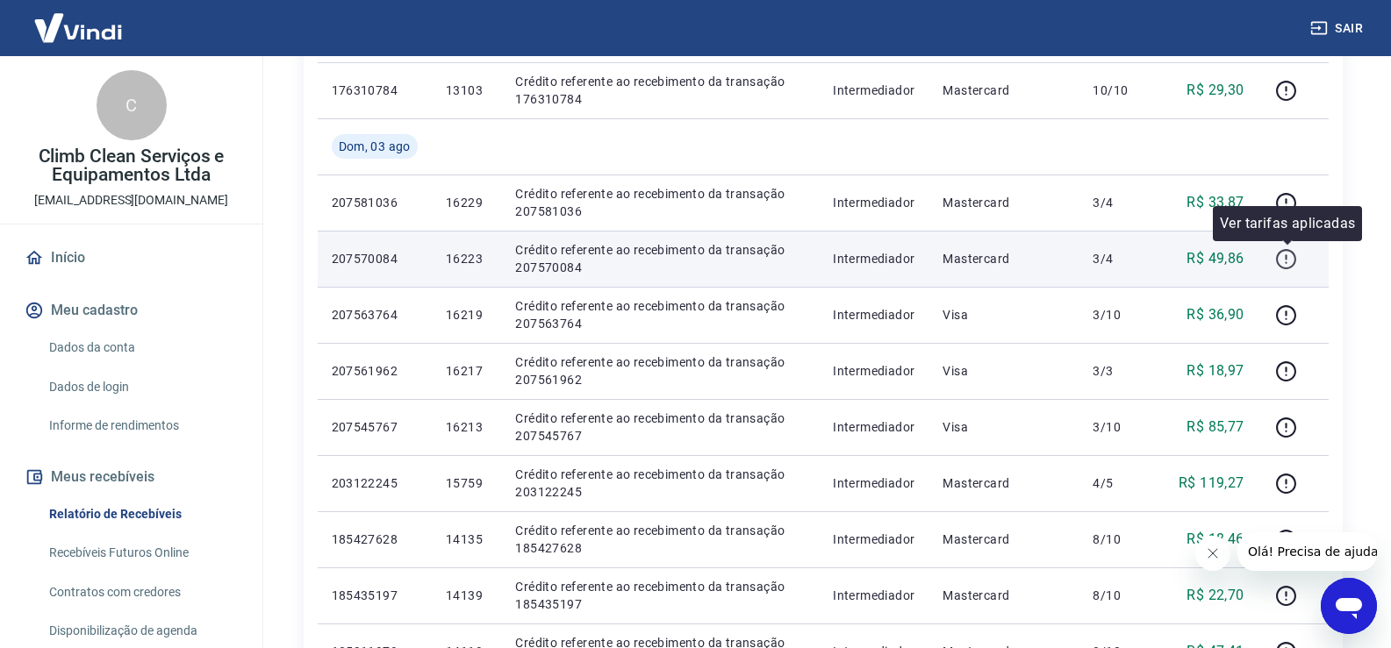
click at [1285, 250] on icon "button" at bounding box center [1286, 259] width 20 height 20
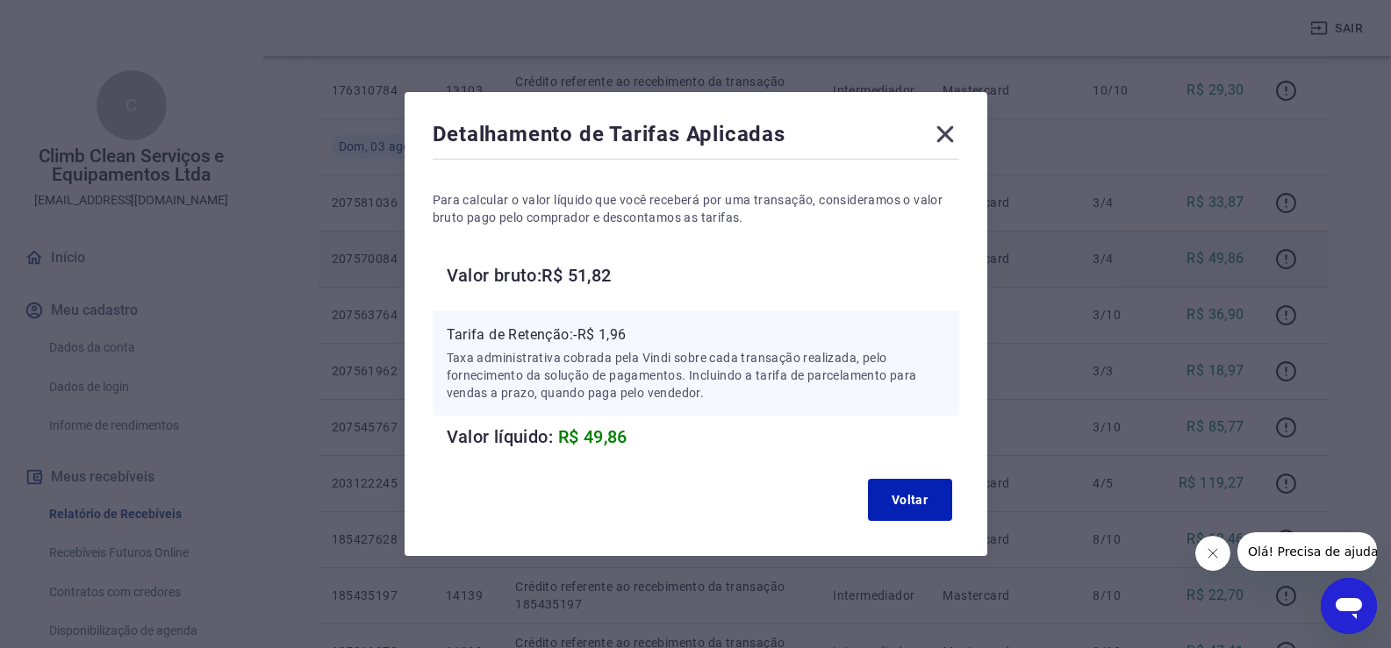
click at [953, 131] on icon at bounding box center [944, 134] width 17 height 17
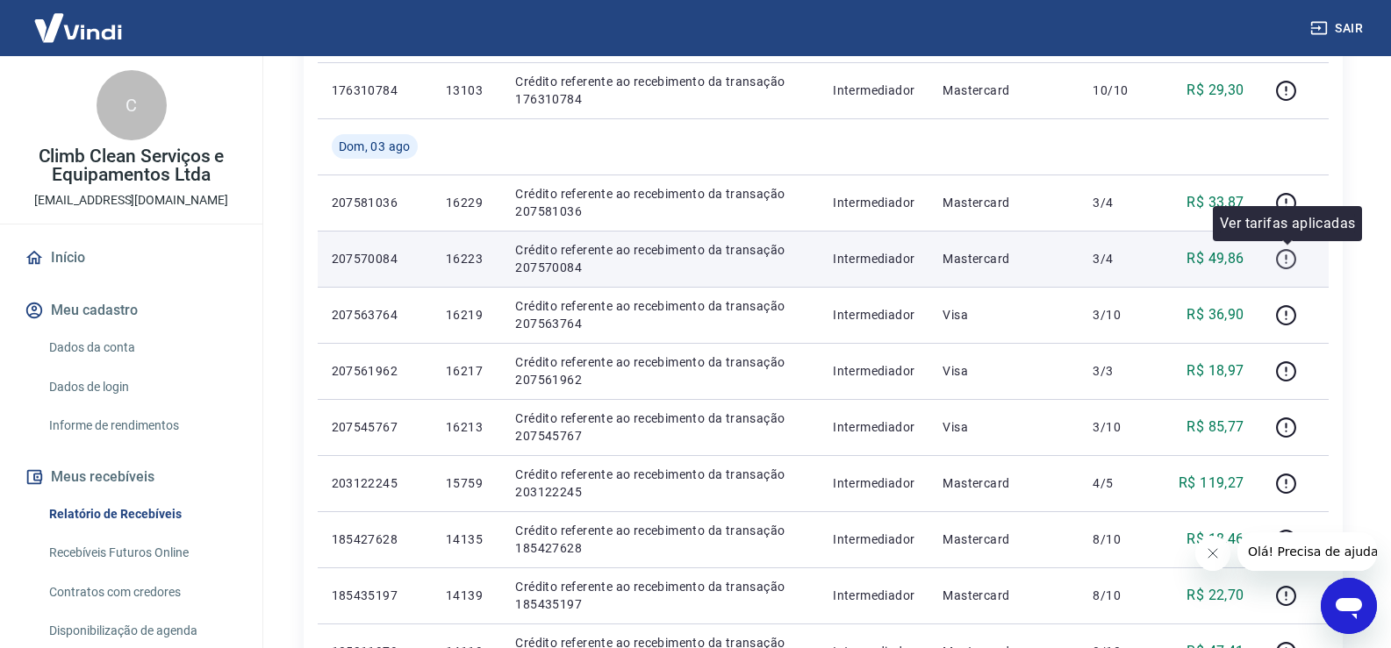
click at [1289, 261] on icon "button" at bounding box center [1286, 259] width 22 height 22
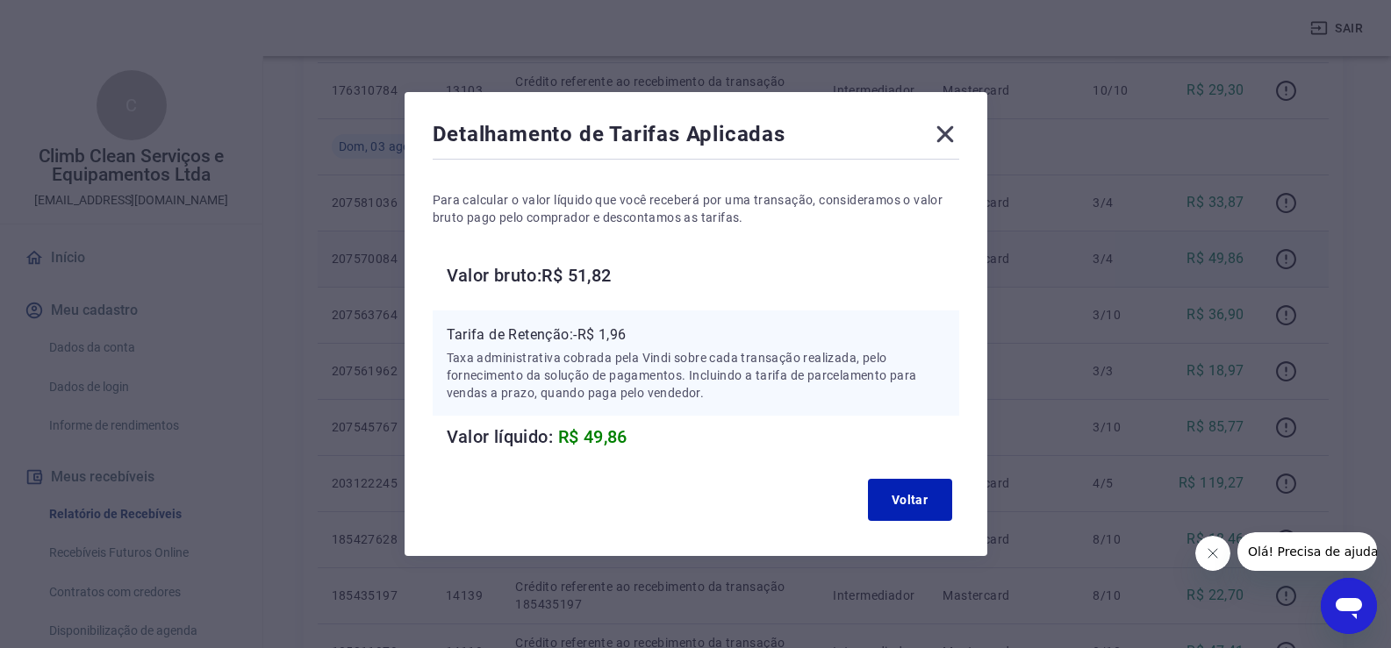
click at [965, 132] on div "Detalhamento de Tarifas Aplicadas Para calcular o valor líquido que você recebe…" at bounding box center [695, 324] width 583 height 464
click at [942, 137] on icon at bounding box center [945, 134] width 28 height 28
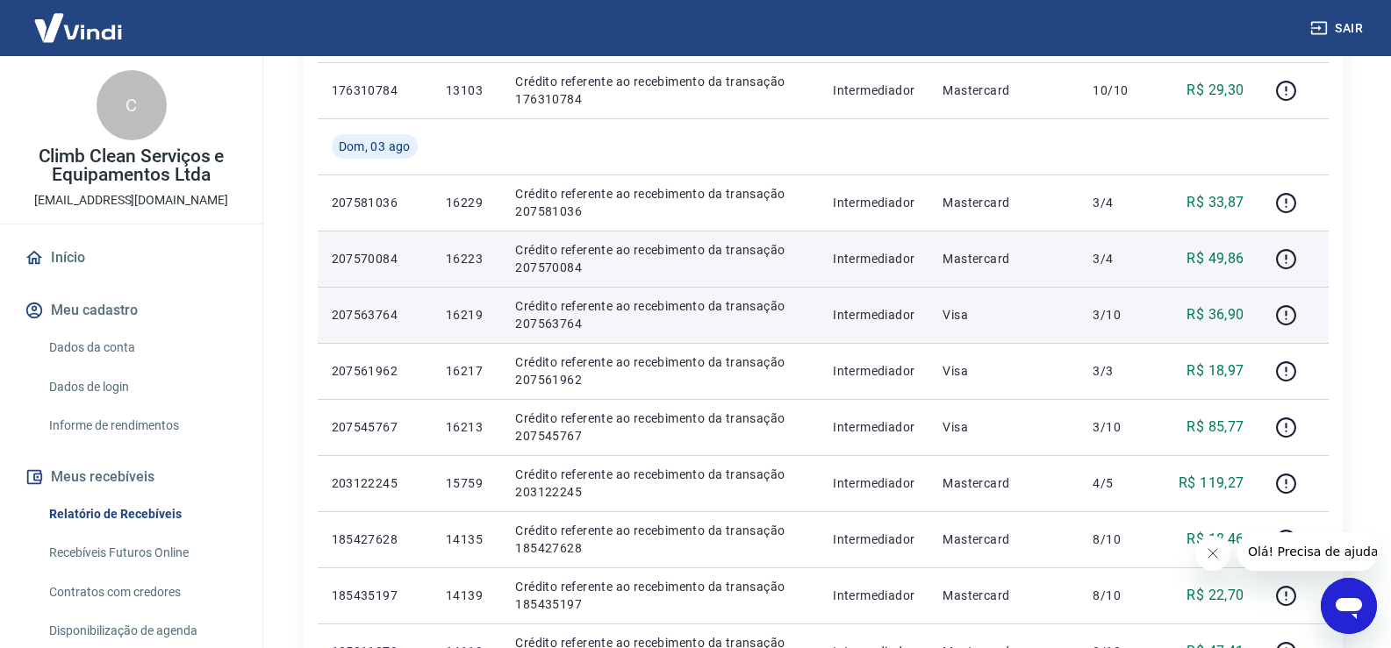
click at [469, 322] on p "16219" at bounding box center [466, 315] width 41 height 18
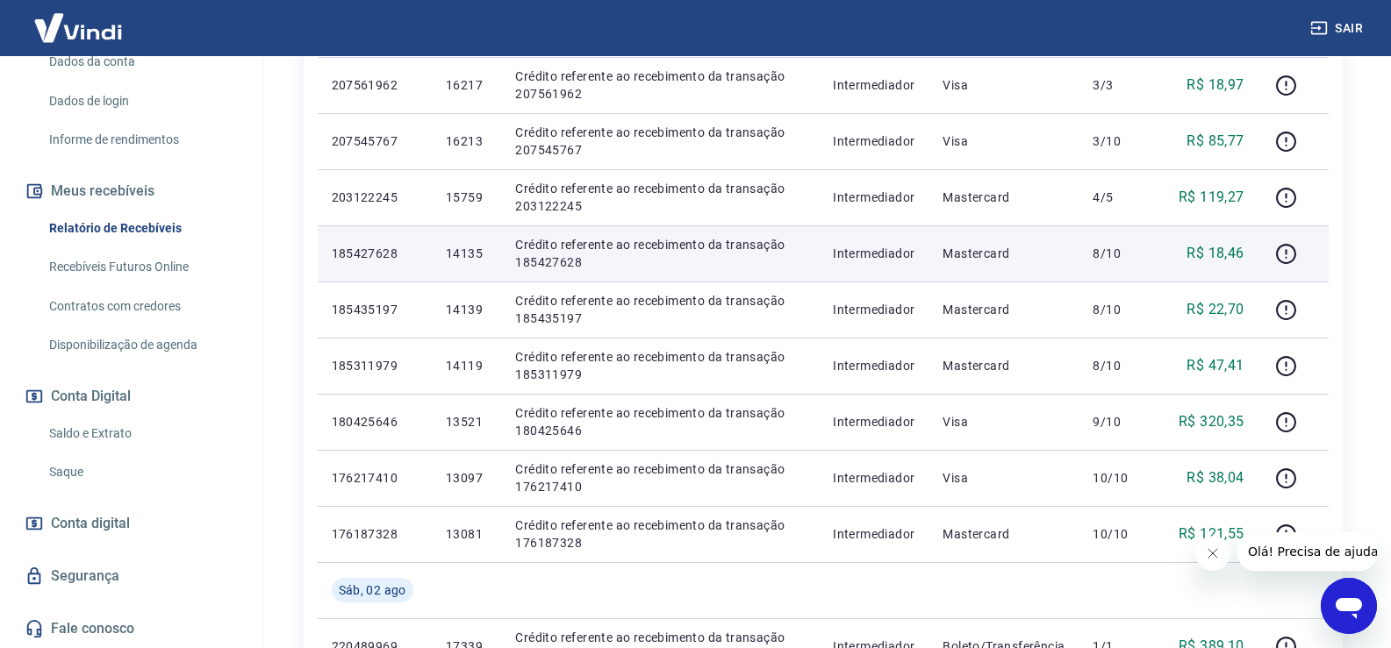
scroll to position [637, 0]
